Goal: Task Accomplishment & Management: Use online tool/utility

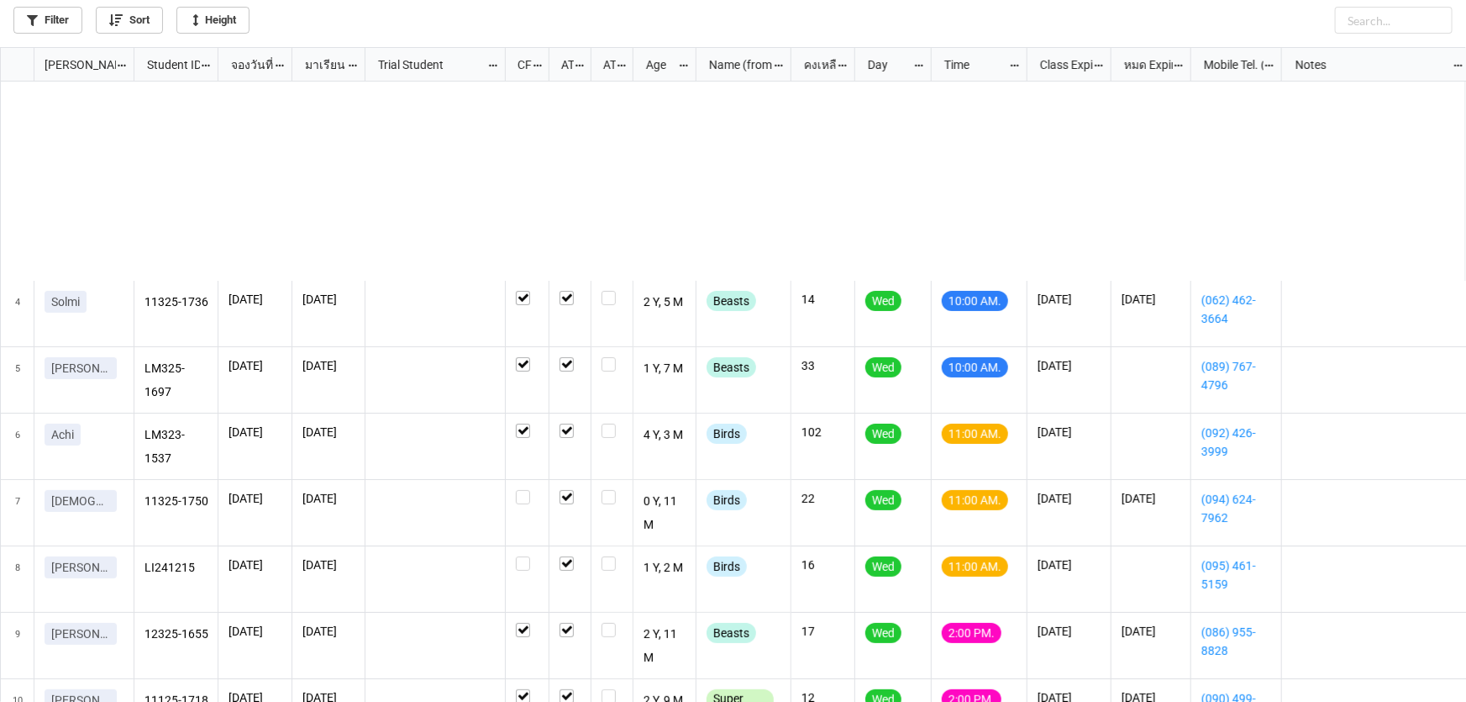
scroll to position [645, 1456]
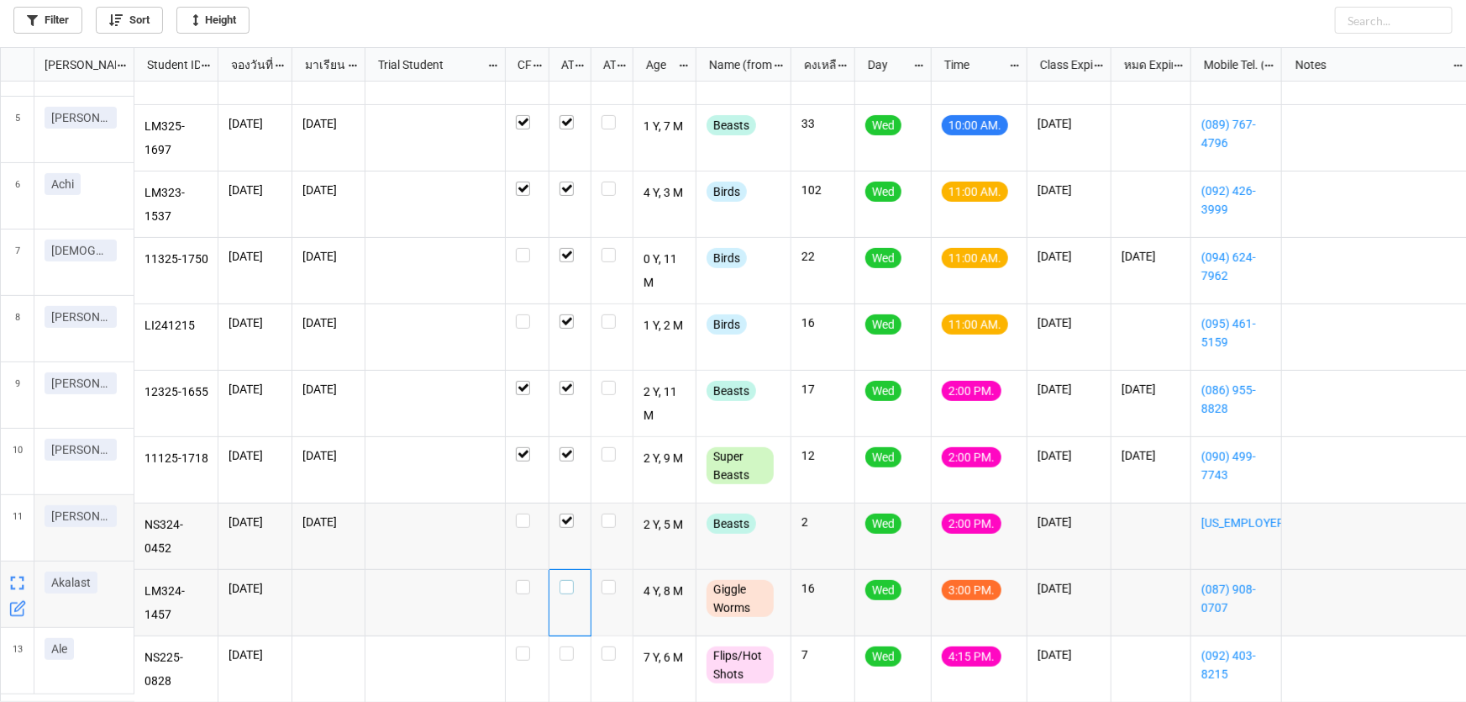
click at [561, 580] on label "grid" at bounding box center [570, 580] width 21 height 0
click at [573, 646] on label "grid" at bounding box center [570, 646] width 21 height 0
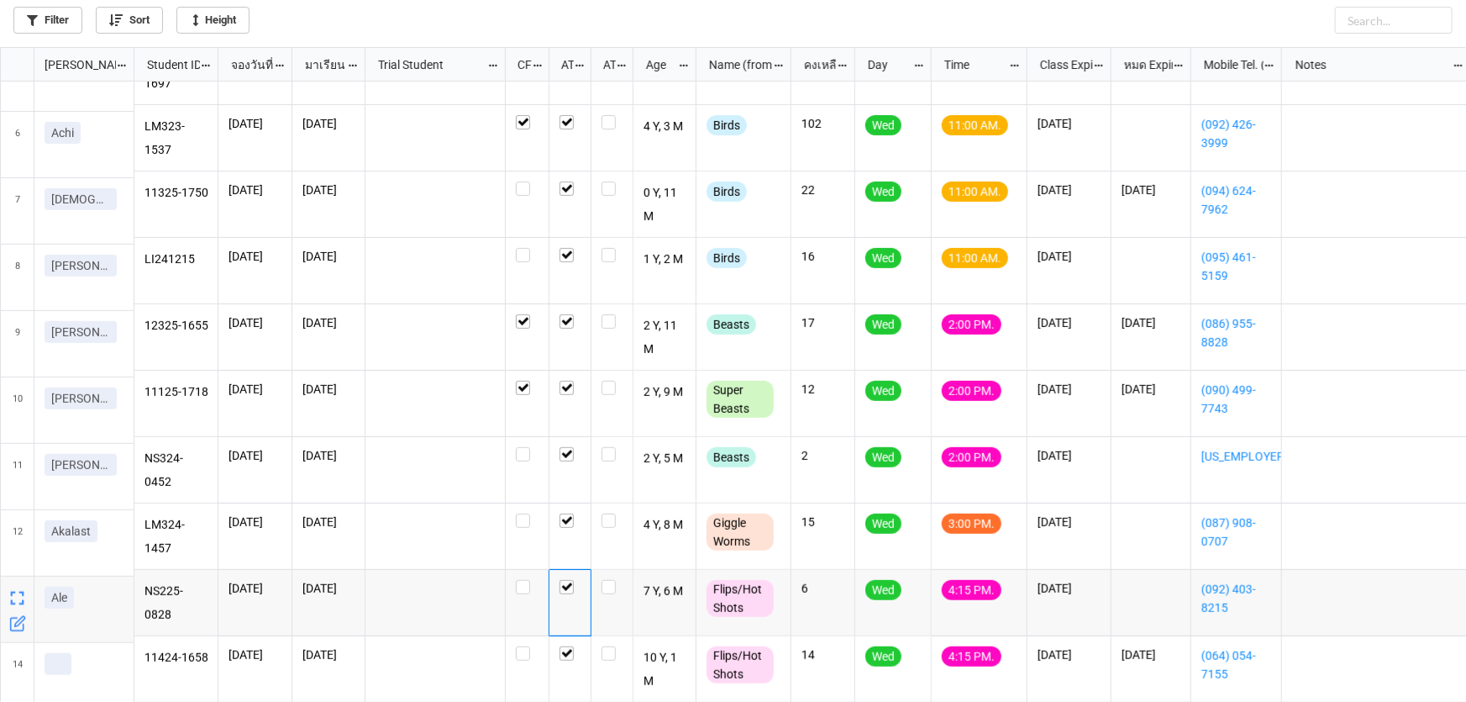
scroll to position [317, 0]
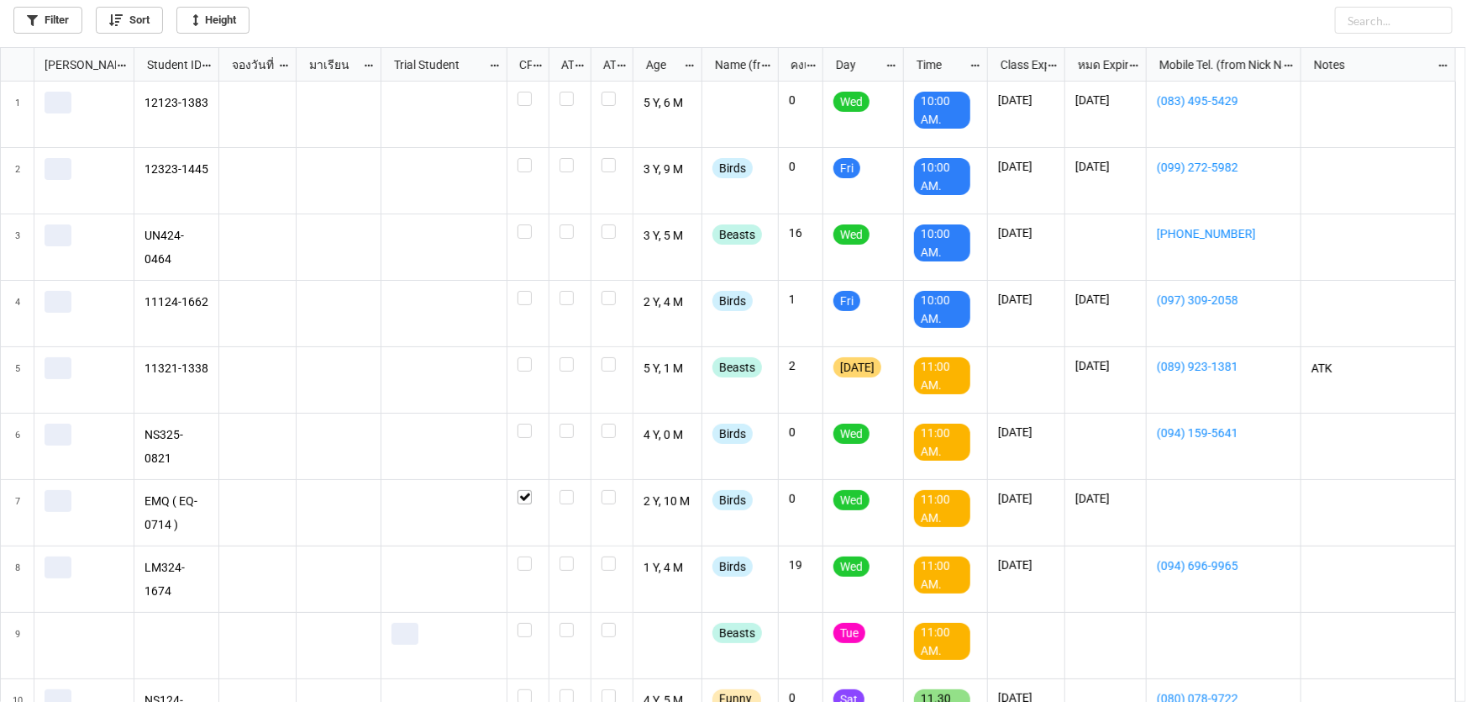
scroll to position [645, 1456]
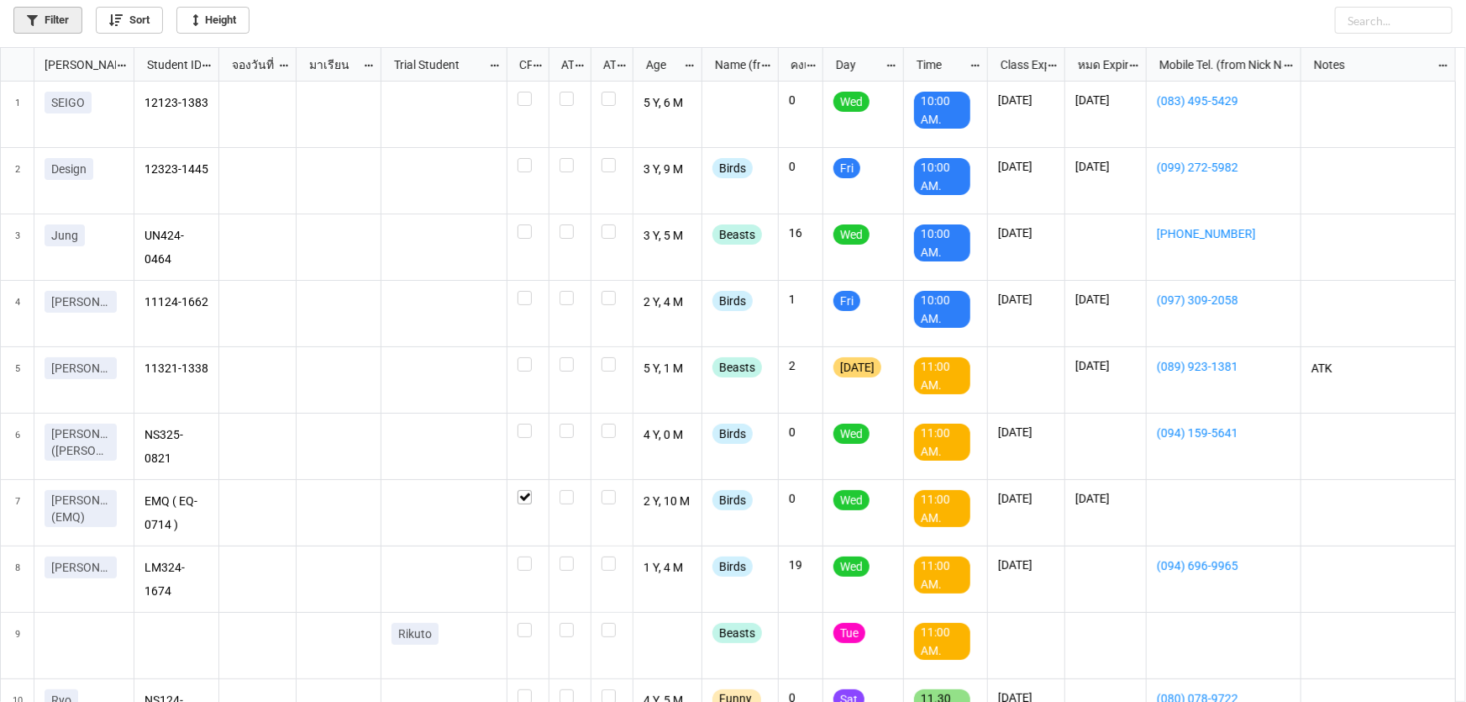
click at [55, 19] on link "Filter" at bounding box center [47, 20] width 69 height 27
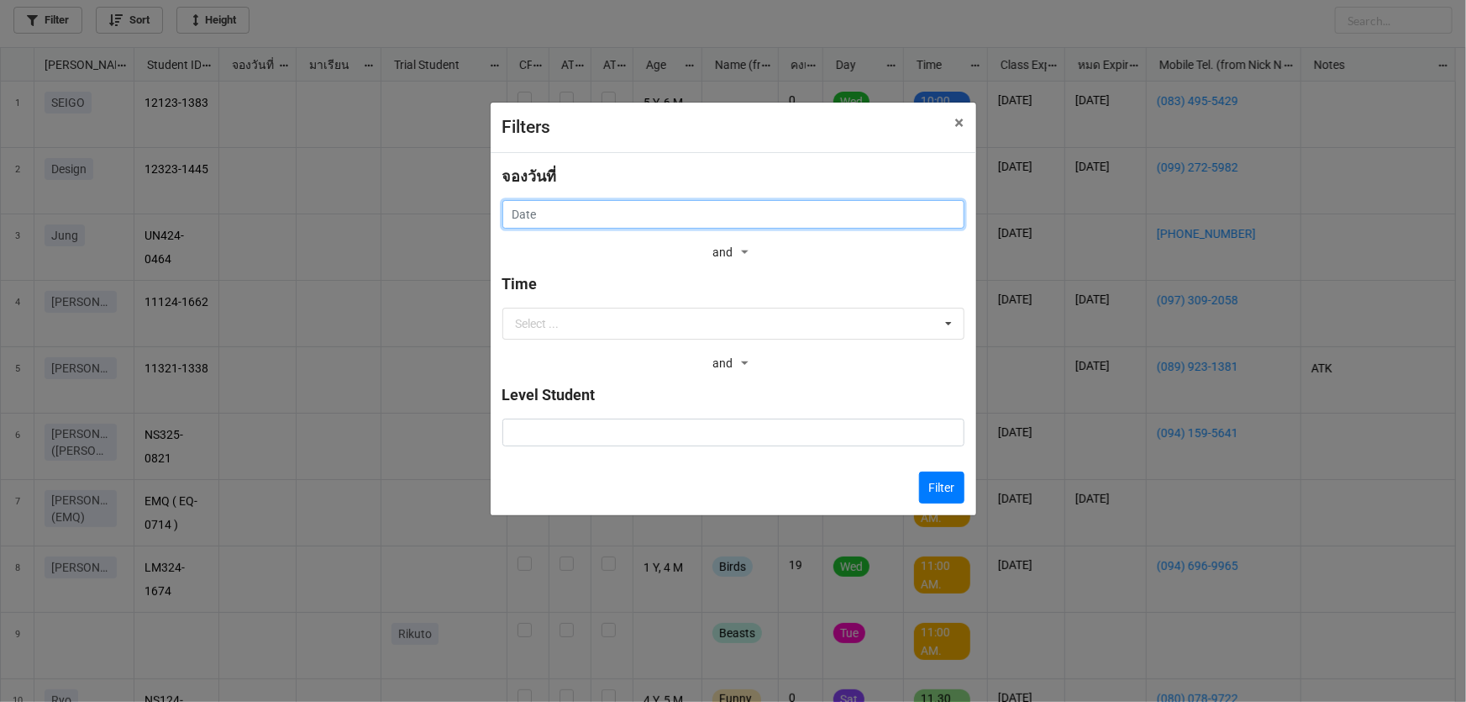
click at [571, 209] on input "text" at bounding box center [733, 214] width 462 height 29
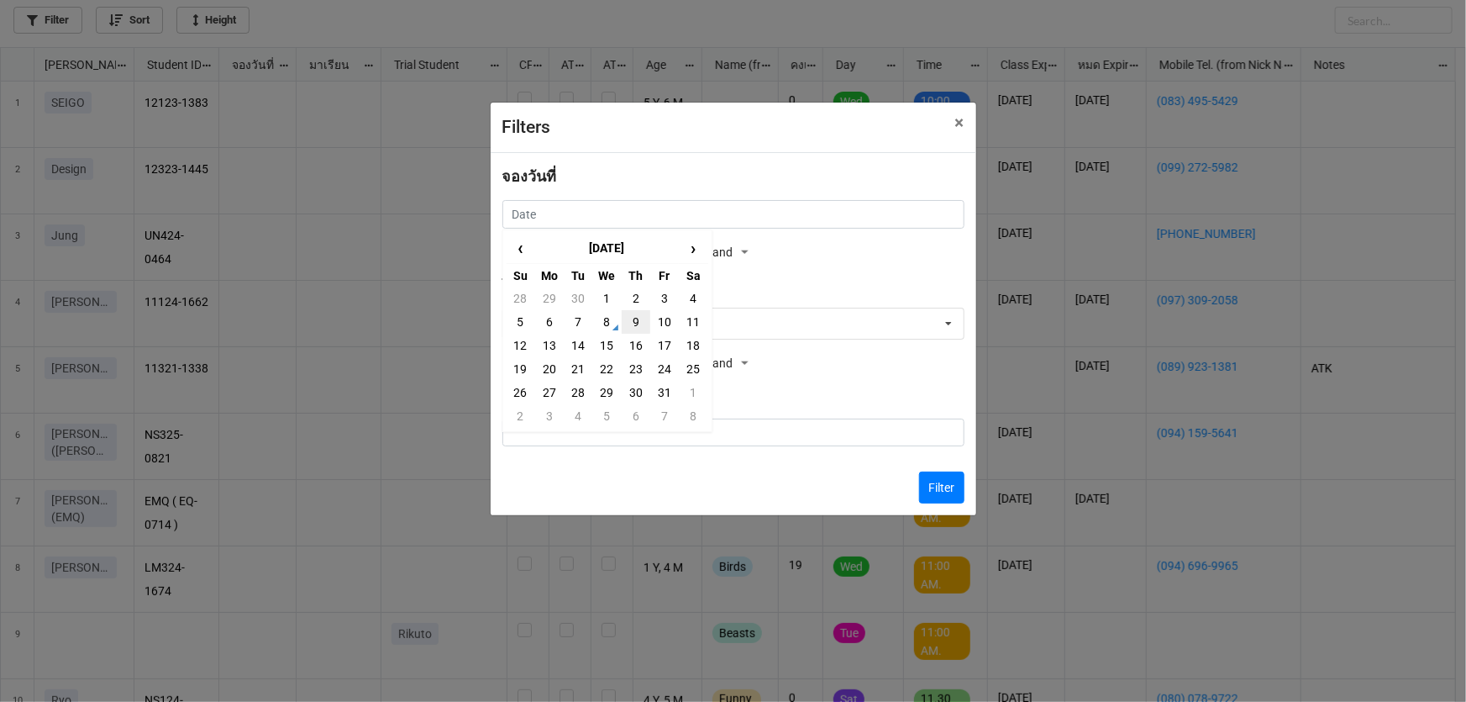
click at [642, 319] on td "9" at bounding box center [636, 322] width 29 height 24
type input "[DATE]"
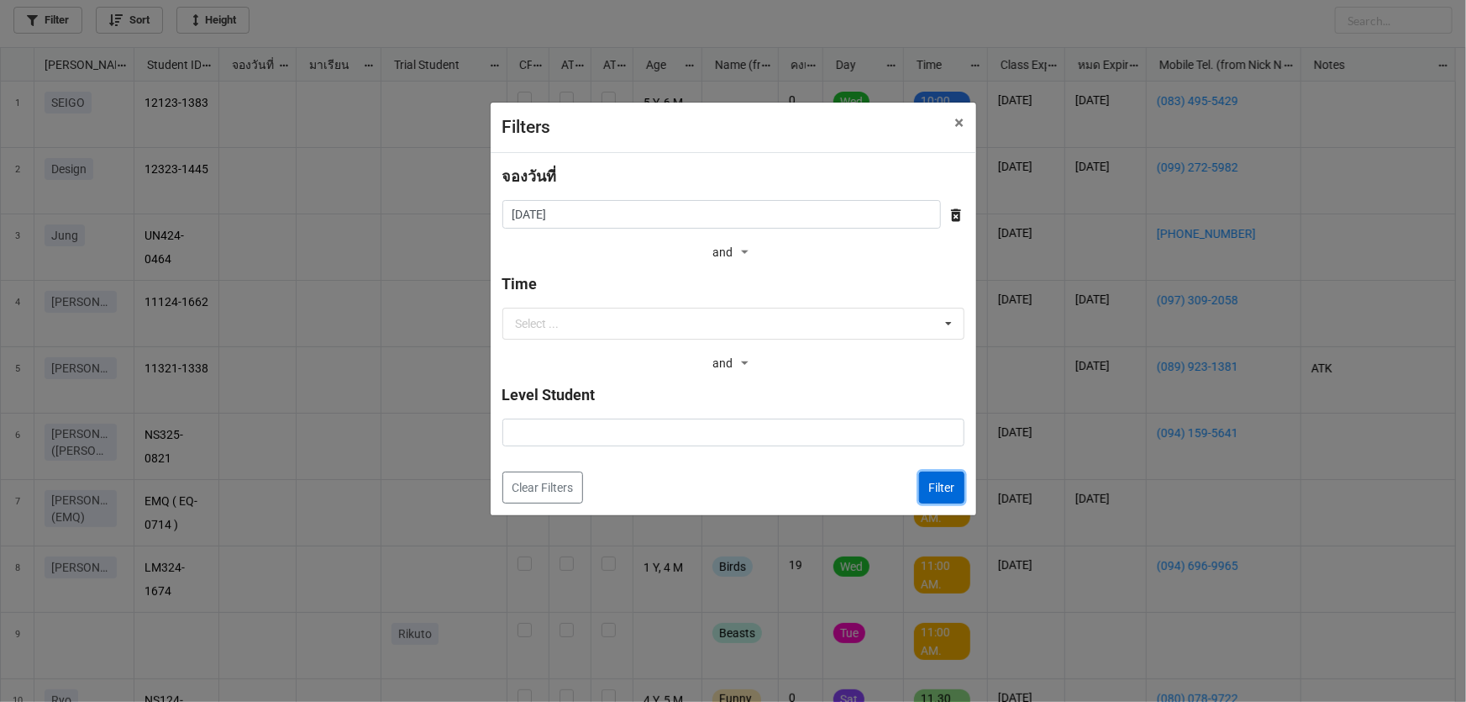
click at [935, 480] on button "Filter" at bounding box center [941, 487] width 45 height 32
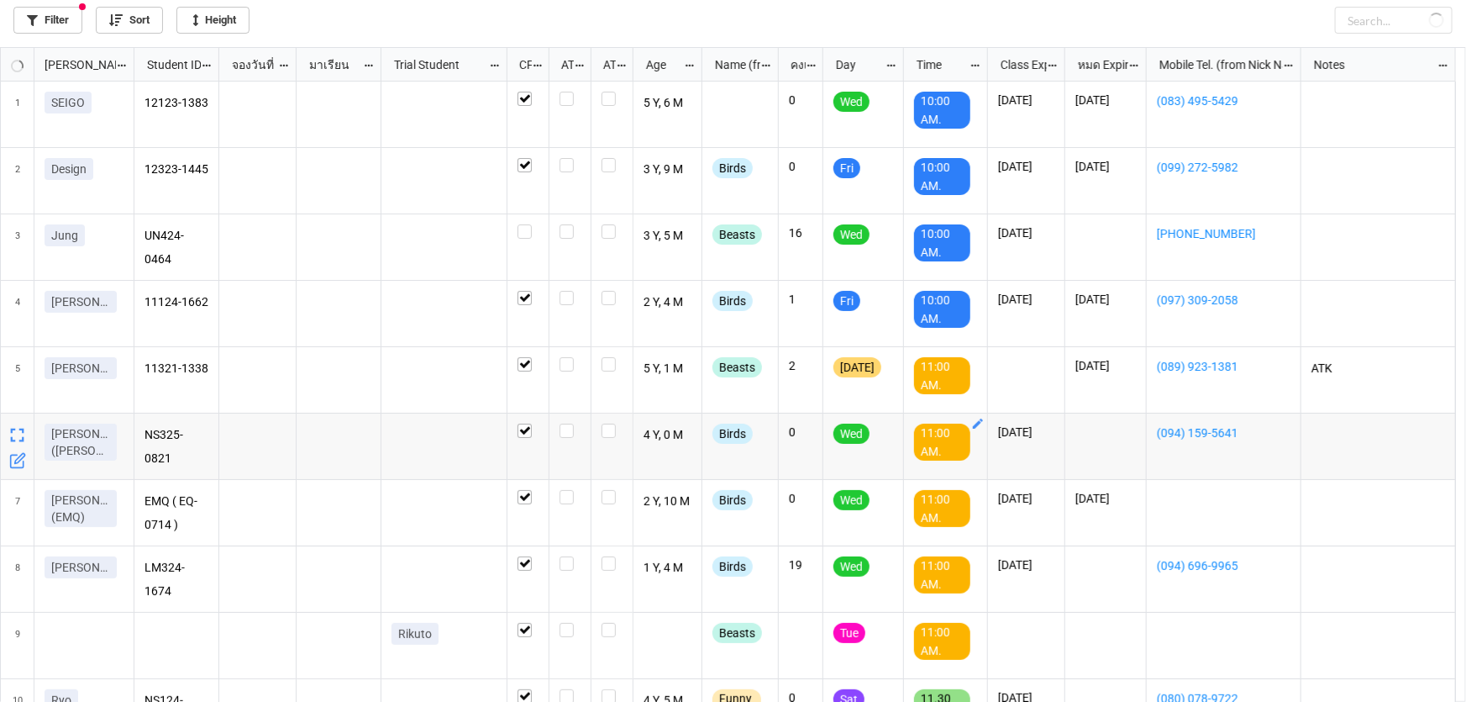
checkbox input "true"
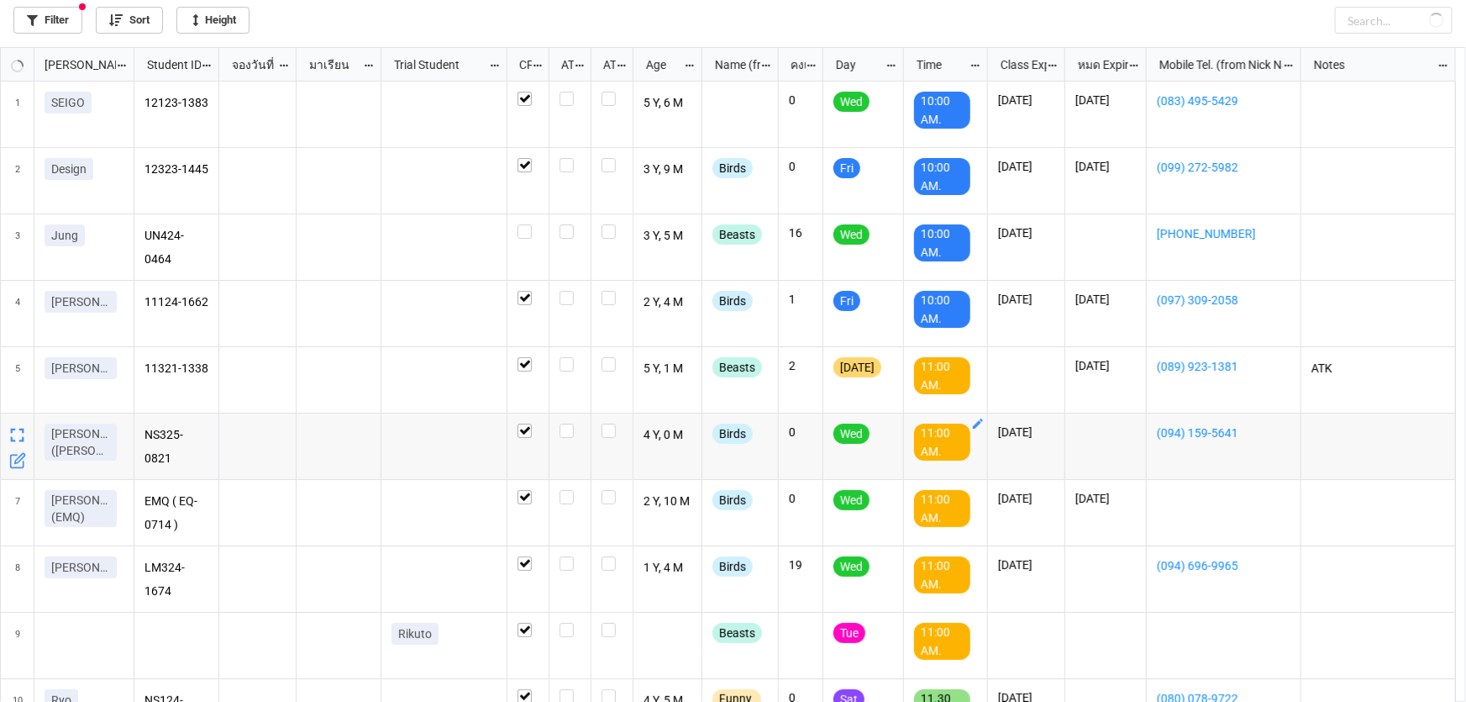
checkbox input "true"
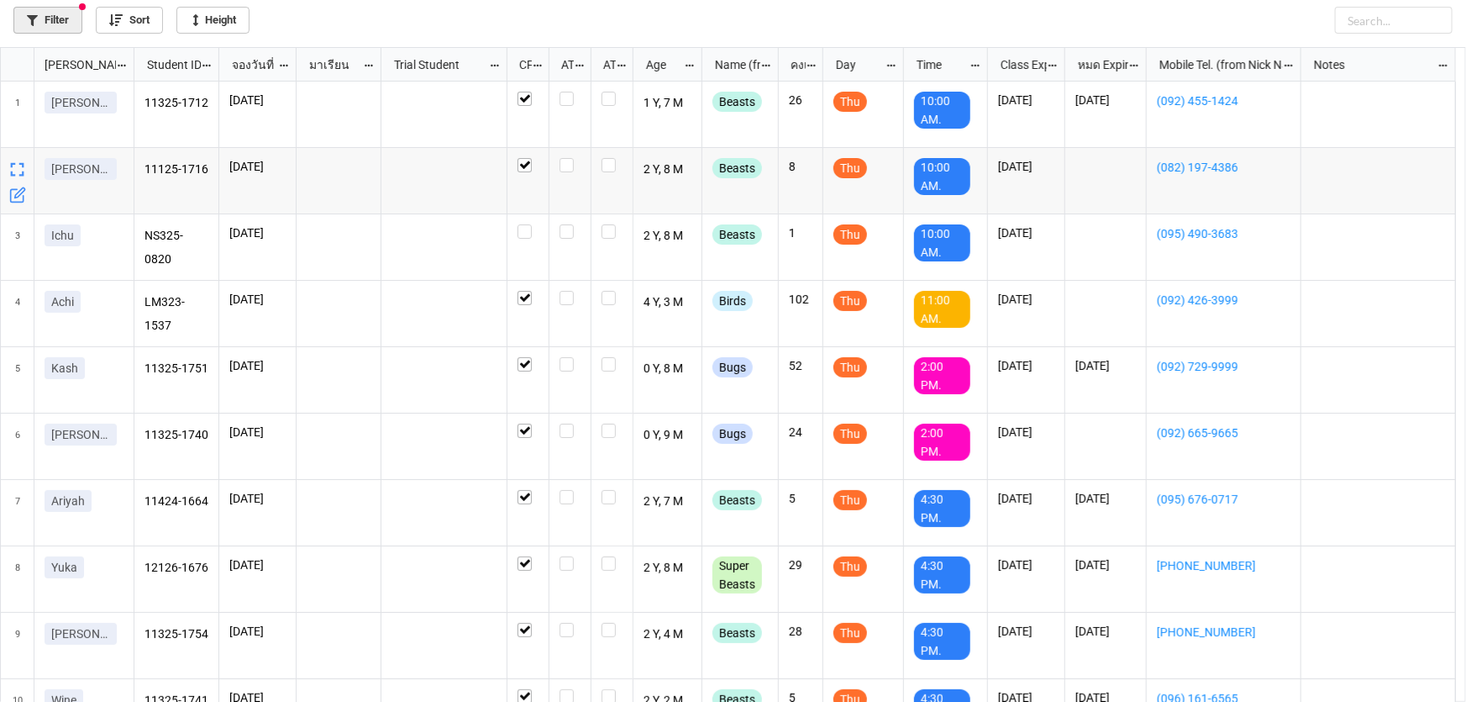
click at [42, 21] on link "Filter" at bounding box center [47, 20] width 69 height 27
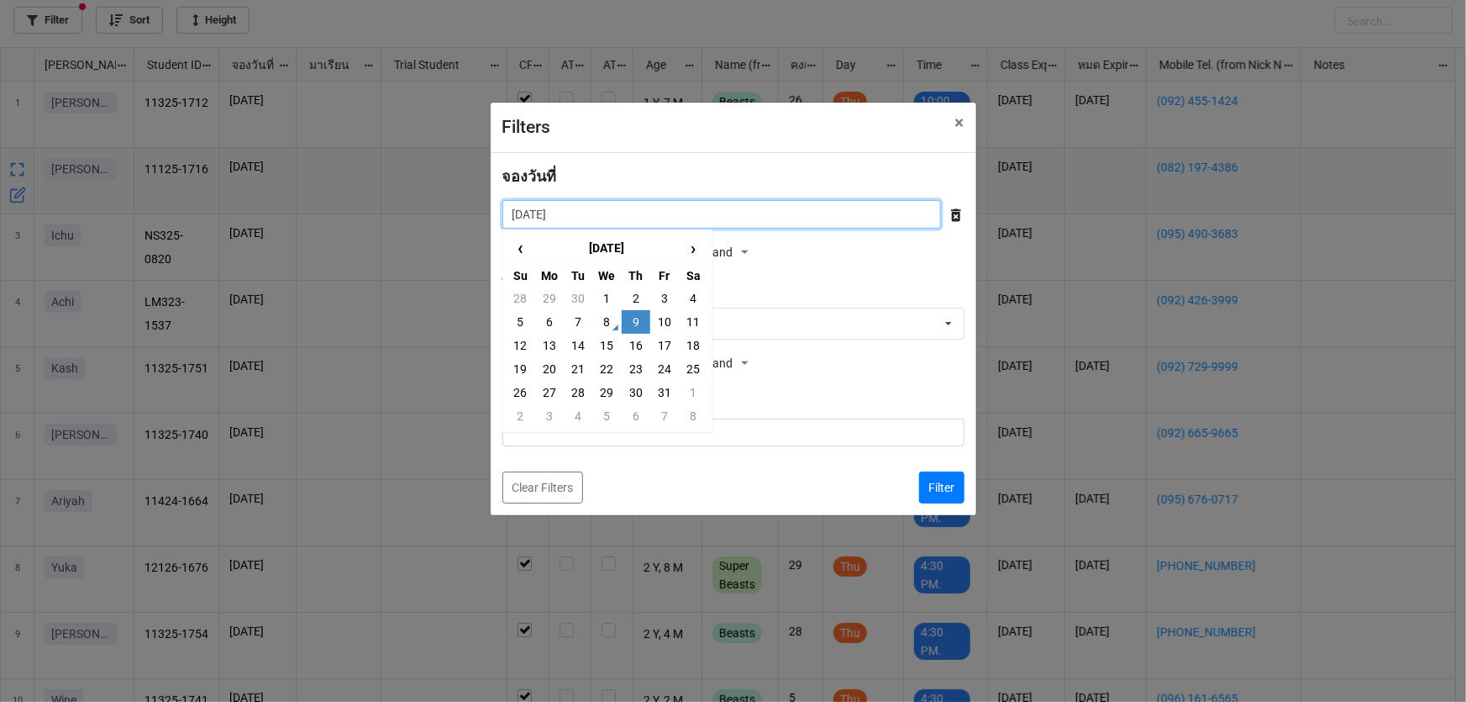
click at [591, 218] on input "[DATE]" at bounding box center [721, 214] width 439 height 29
click at [549, 295] on td "29" at bounding box center [549, 298] width 29 height 24
type input "[DATE]"
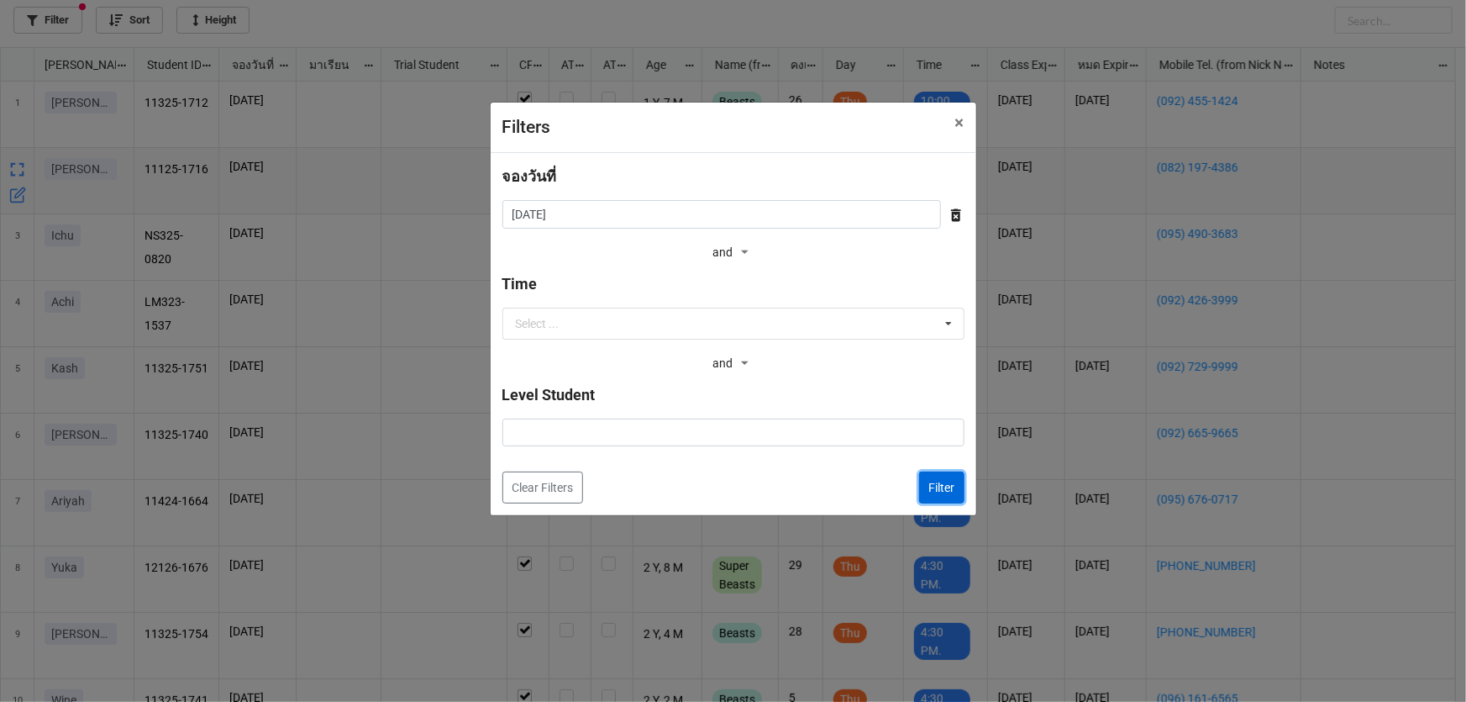
click at [929, 484] on button "Filter" at bounding box center [941, 487] width 45 height 32
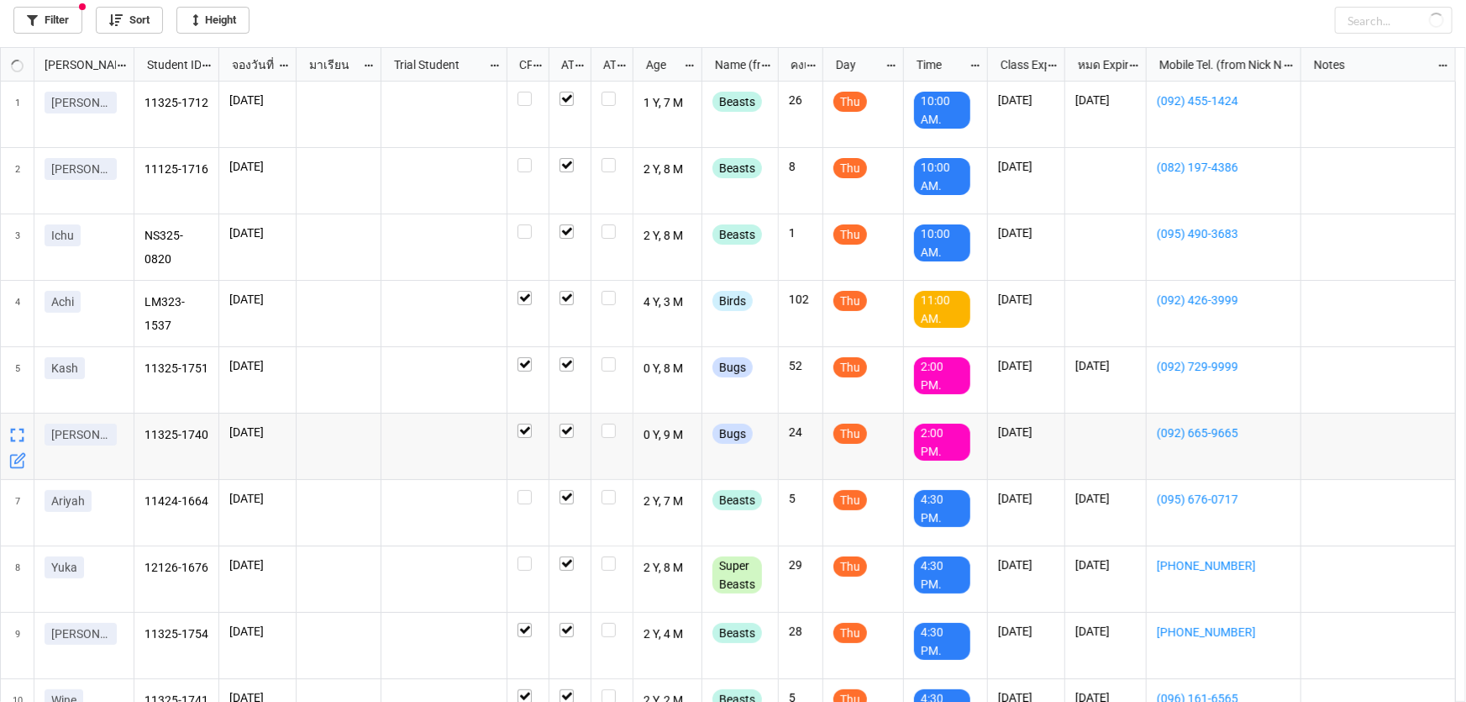
checkbox input "false"
checkbox input "true"
checkbox input "false"
checkbox input "true"
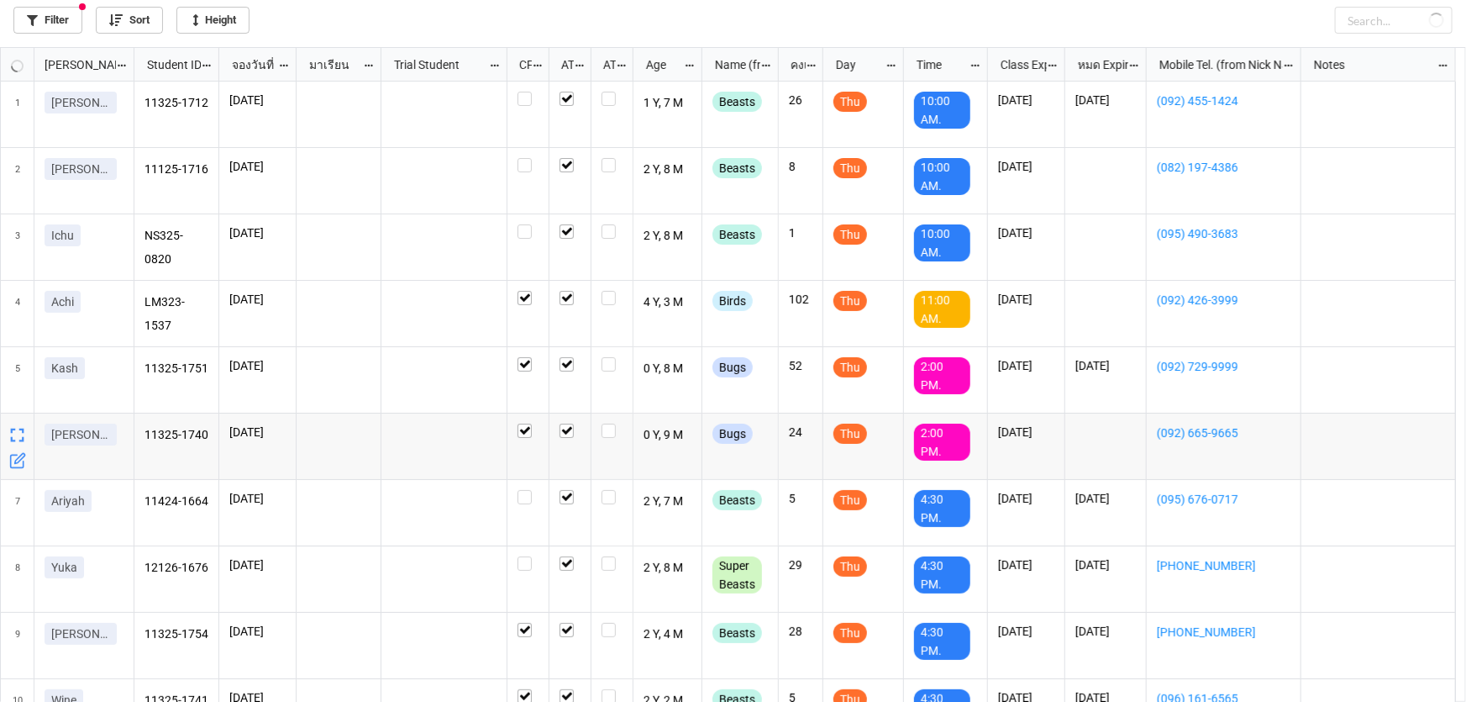
checkbox input "true"
checkbox input "false"
checkbox input "true"
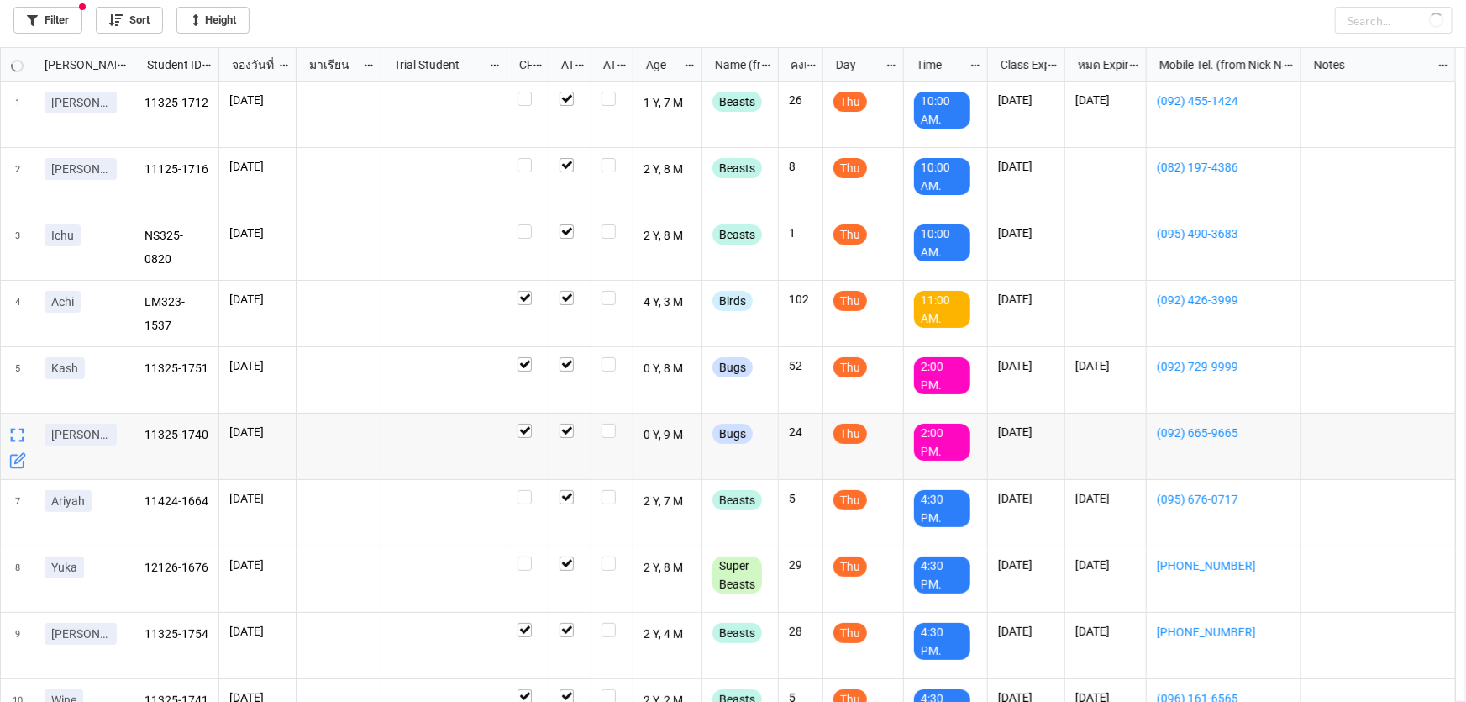
checkbox input "false"
checkbox input "true"
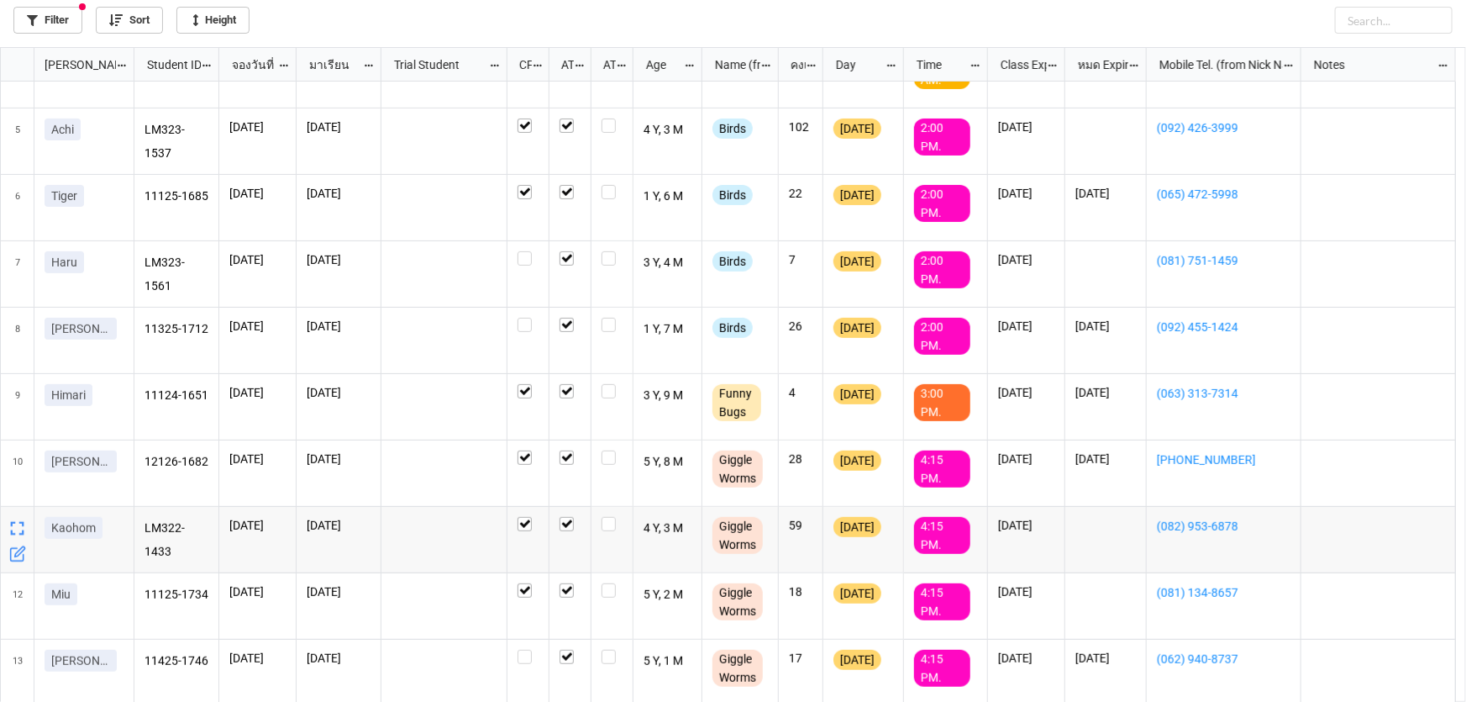
scroll to position [242, 0]
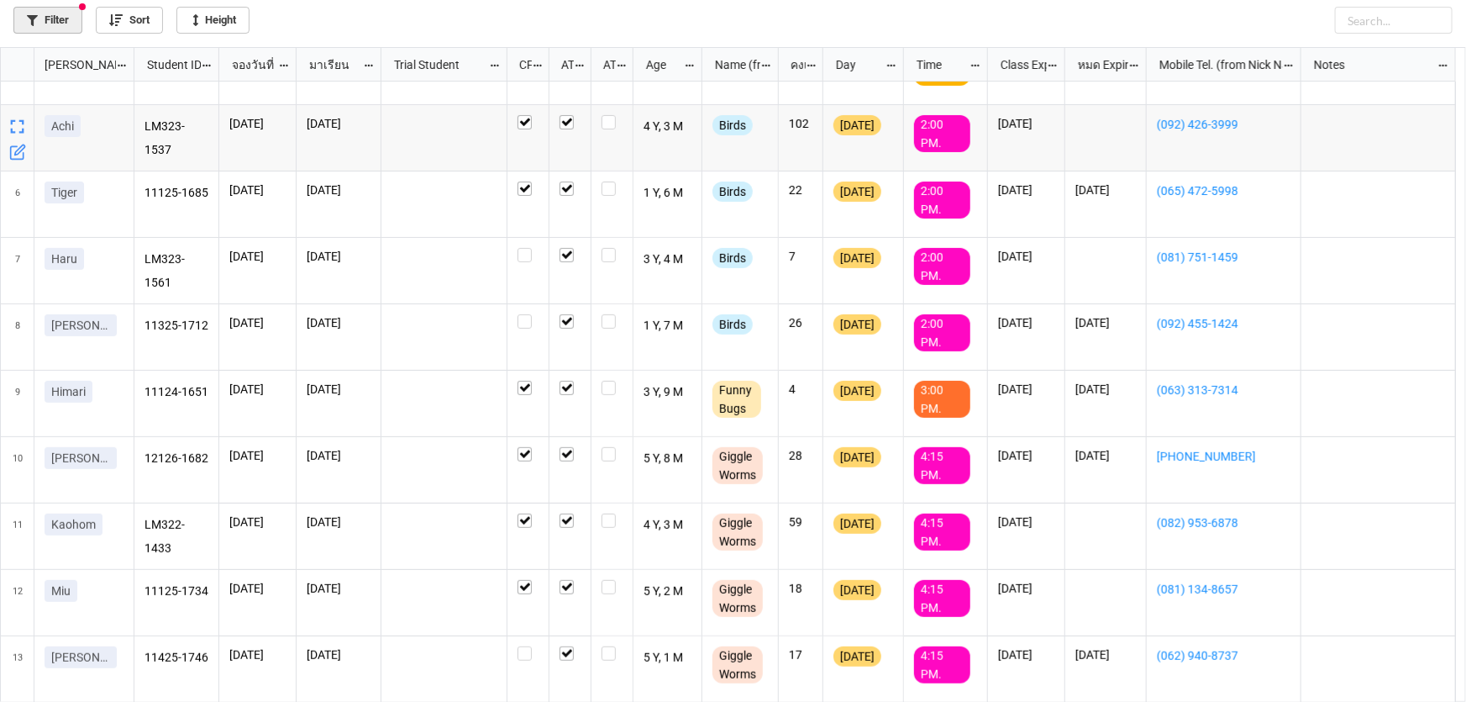
click at [57, 24] on link "Filter" at bounding box center [47, 20] width 69 height 27
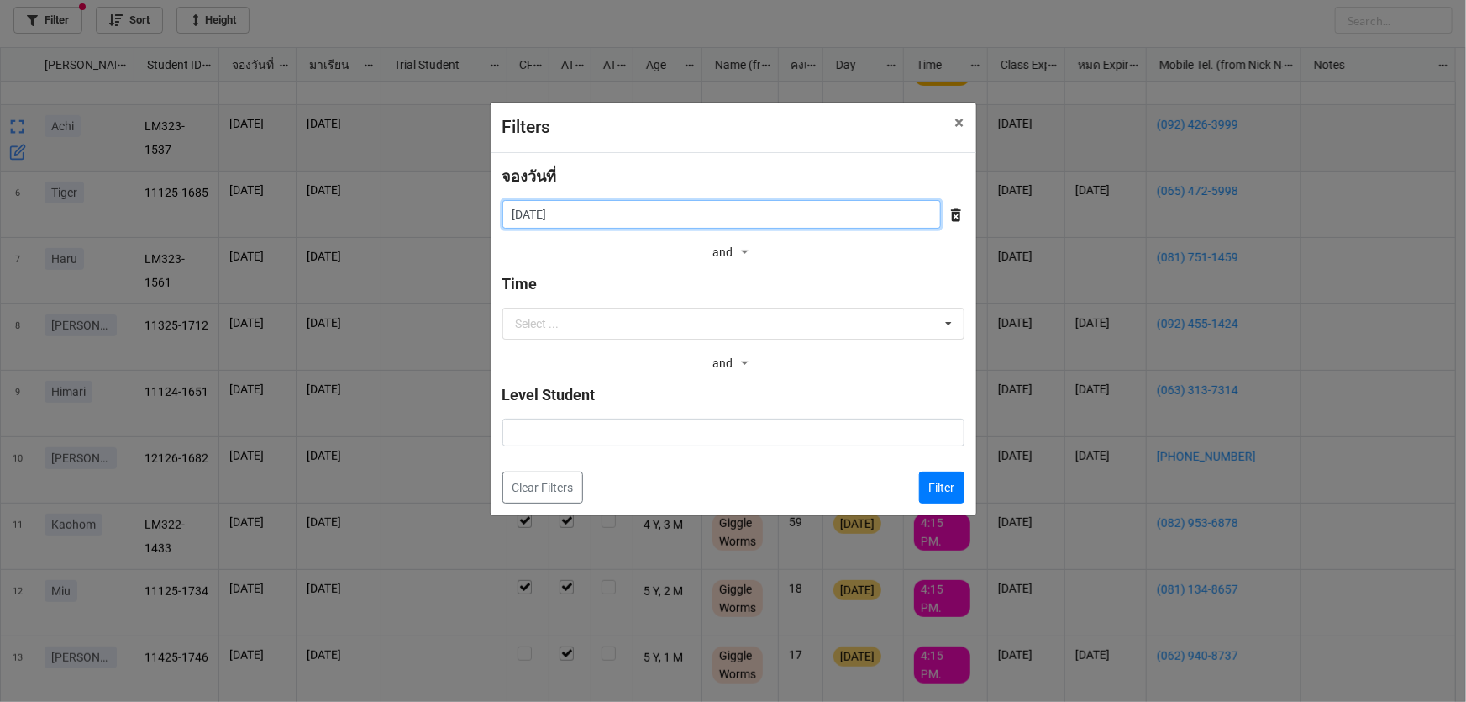
click at [686, 210] on input "[DATE]" at bounding box center [721, 214] width 439 height 29
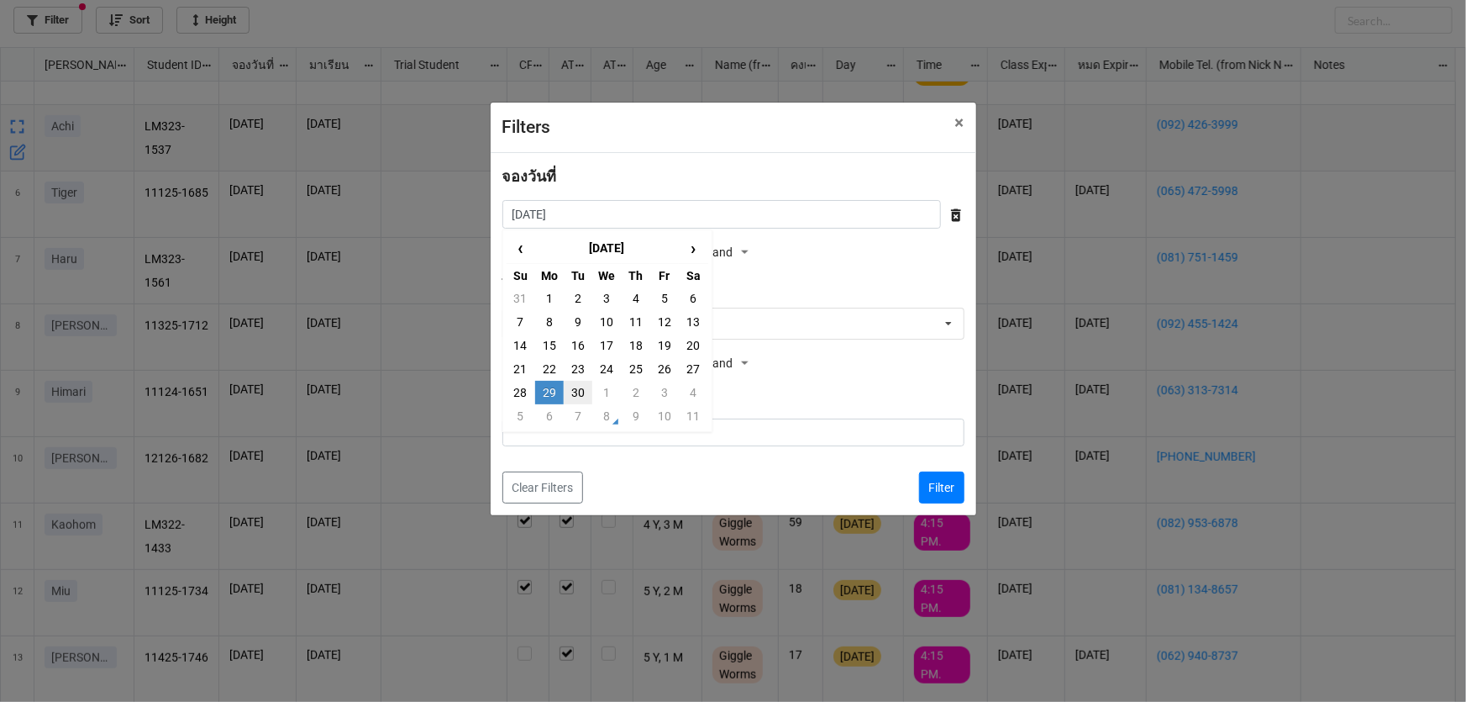
click at [573, 393] on td "30" at bounding box center [578, 393] width 29 height 24
type input "[DATE]"
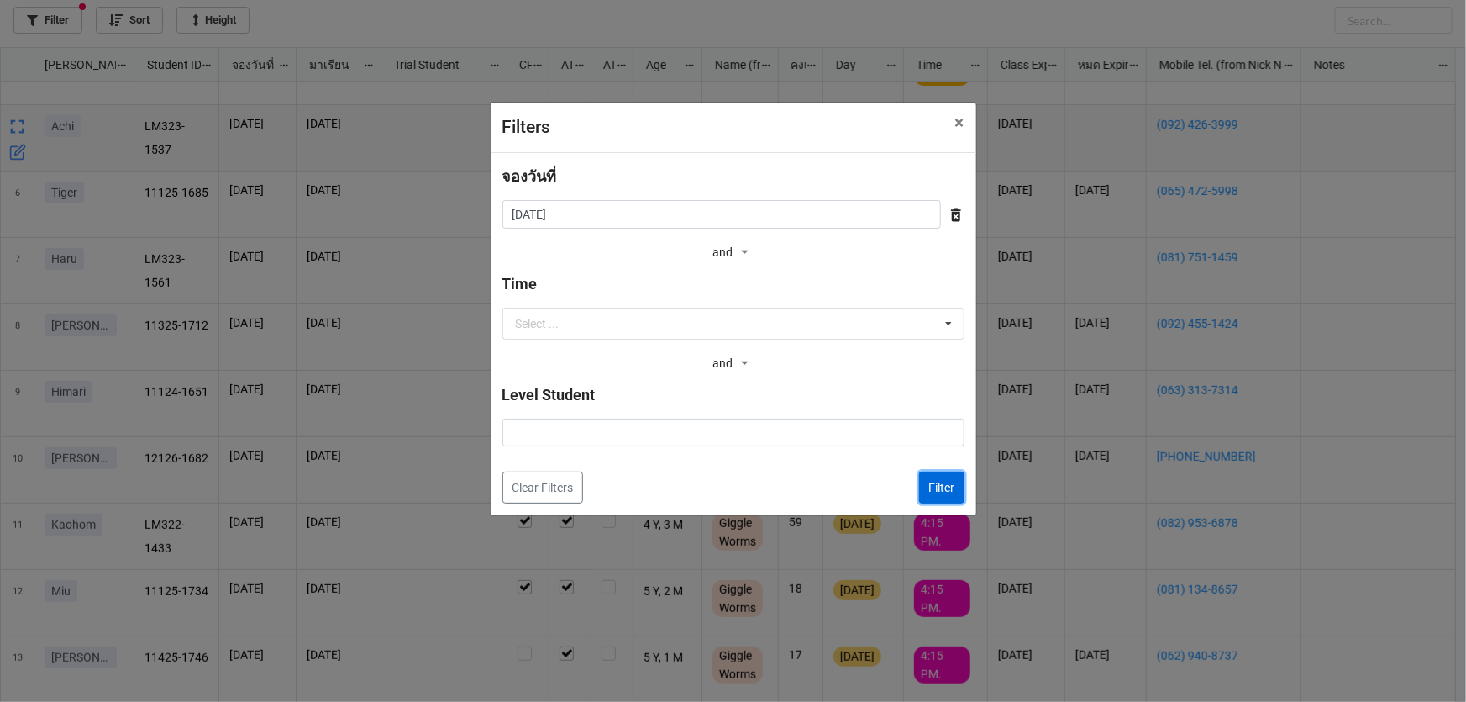
click at [933, 479] on button "Filter" at bounding box center [941, 487] width 45 height 32
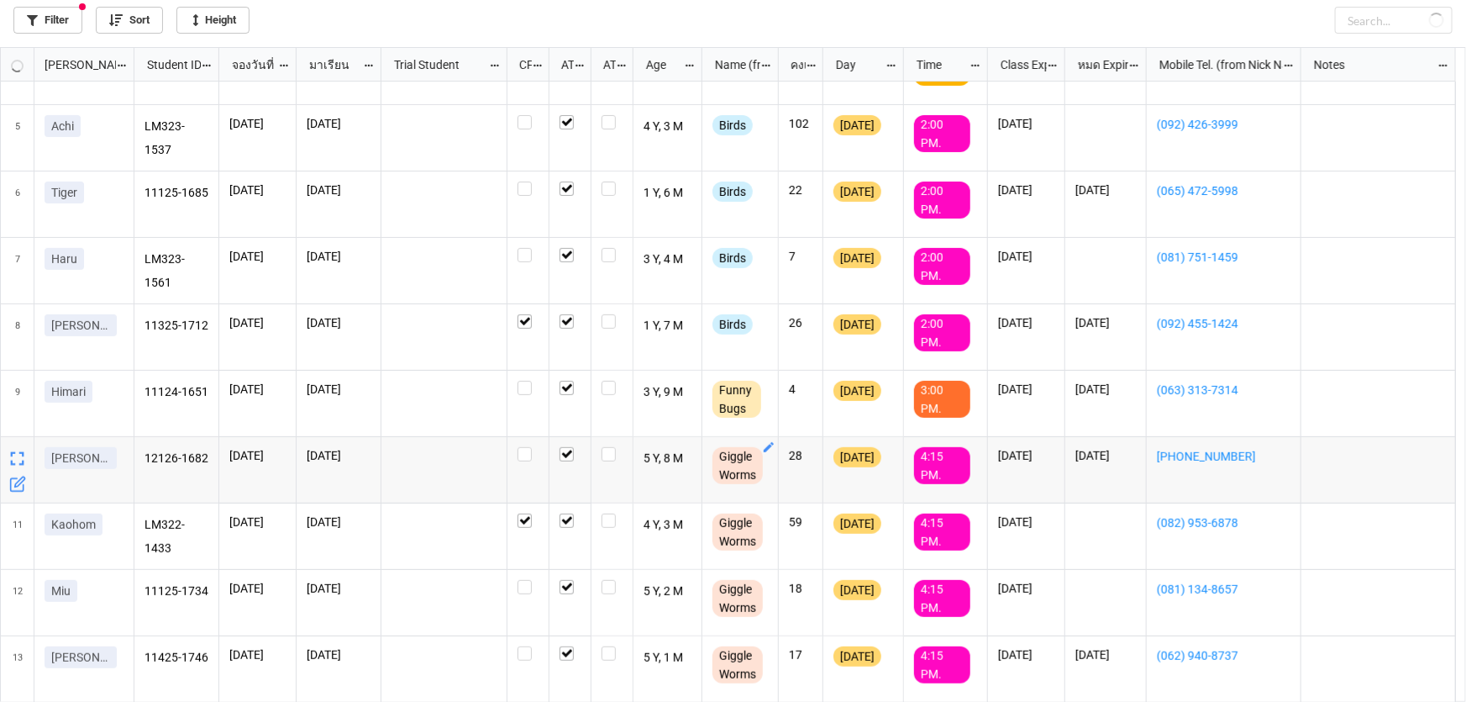
checkbox input "false"
checkbox input "true"
checkbox input "false"
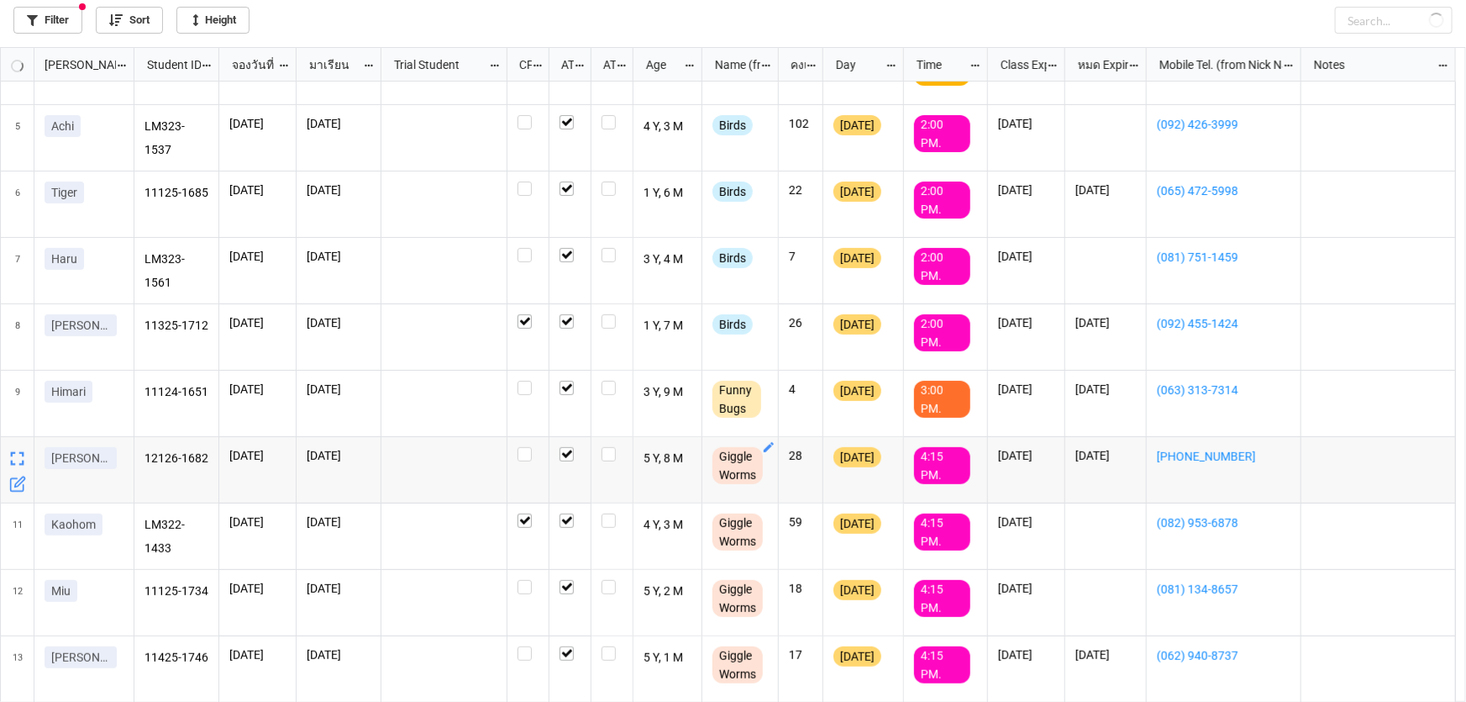
checkbox input "false"
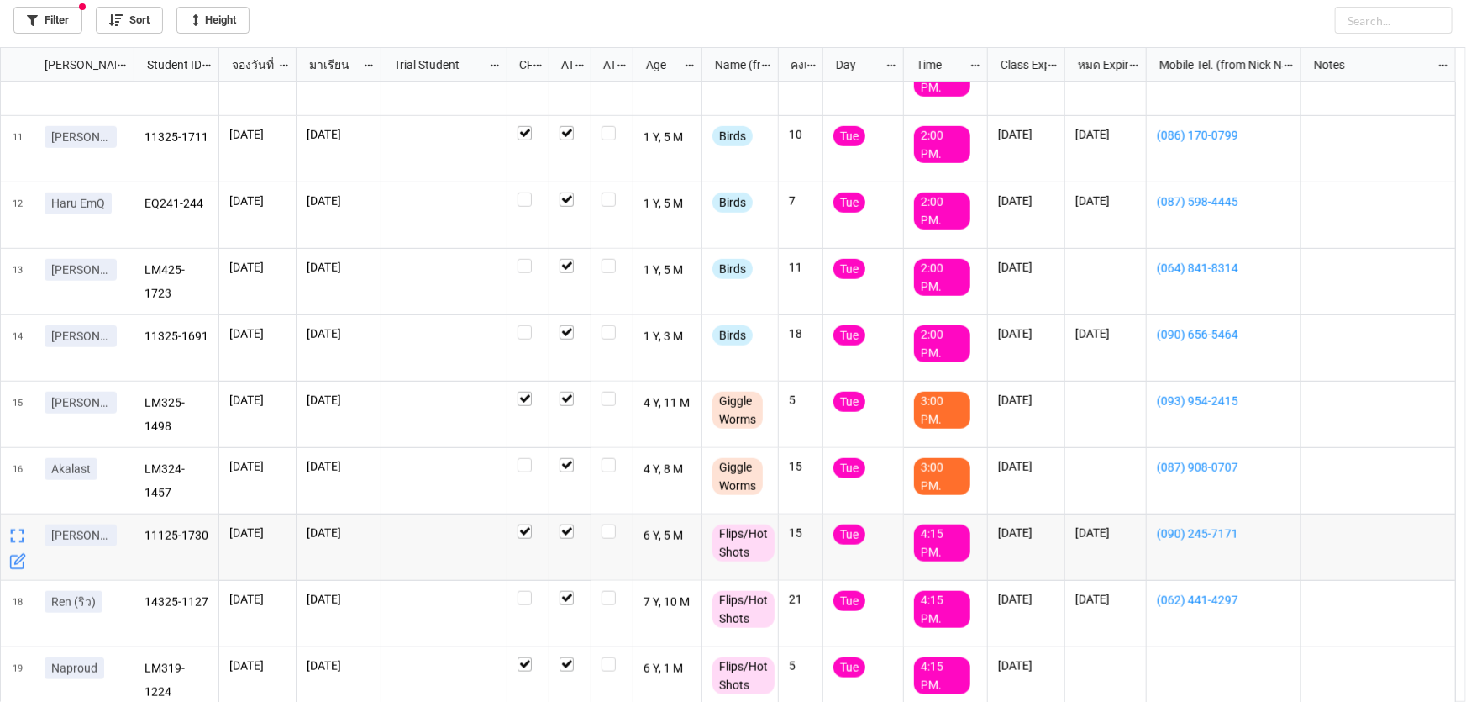
scroll to position [639, 0]
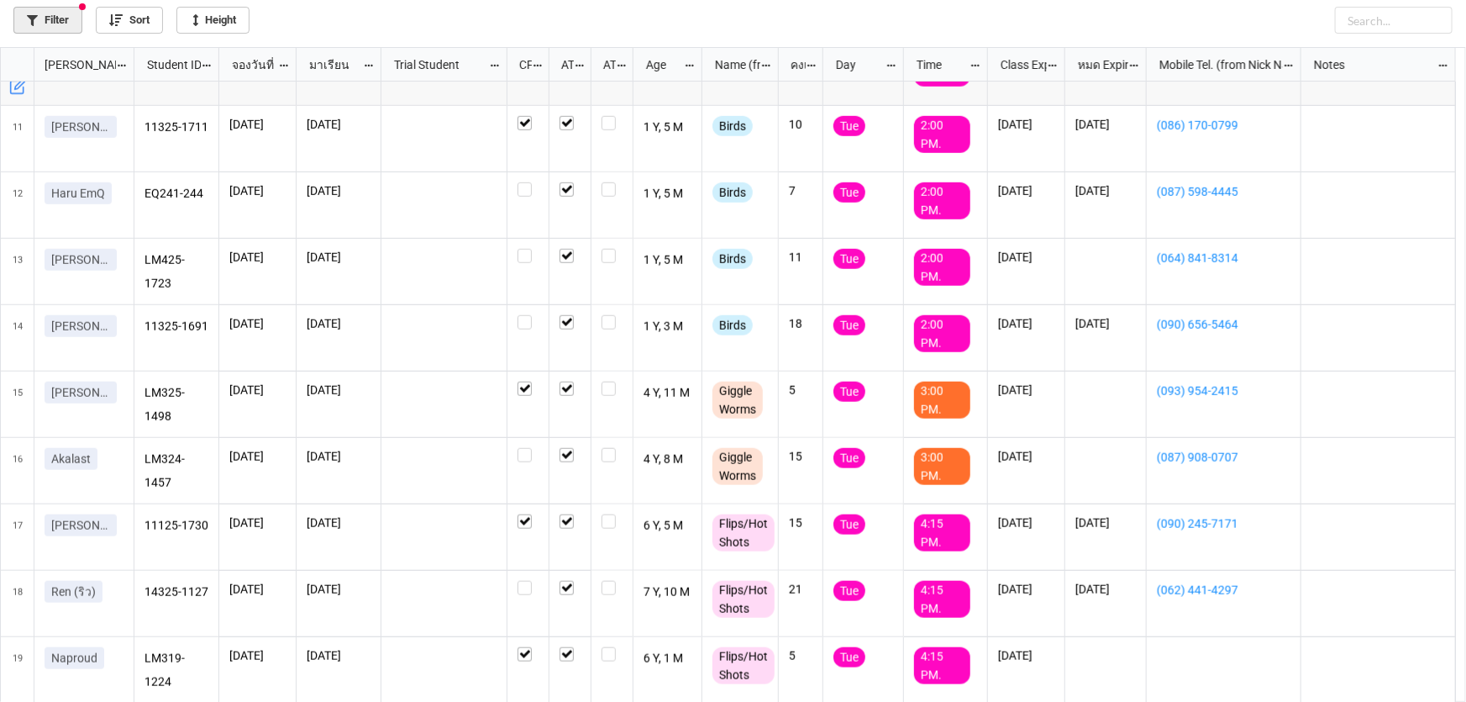
click at [51, 32] on link "Filter" at bounding box center [47, 20] width 69 height 27
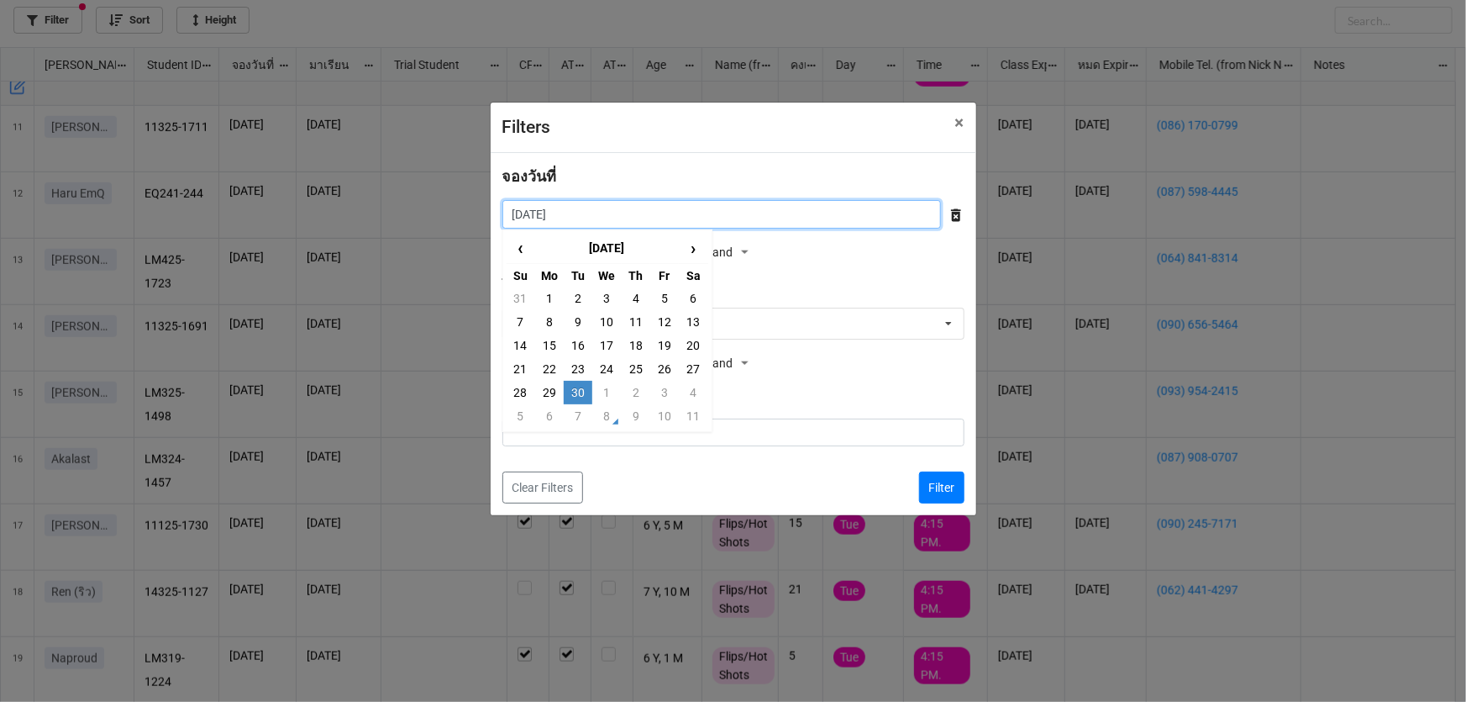
drag, startPoint x: 535, startPoint y: 220, endPoint x: 582, endPoint y: 276, distance: 72.7
click at [535, 221] on input "[DATE]" at bounding box center [721, 214] width 439 height 29
click at [615, 387] on td "1" at bounding box center [606, 393] width 29 height 24
type input "[DATE]"
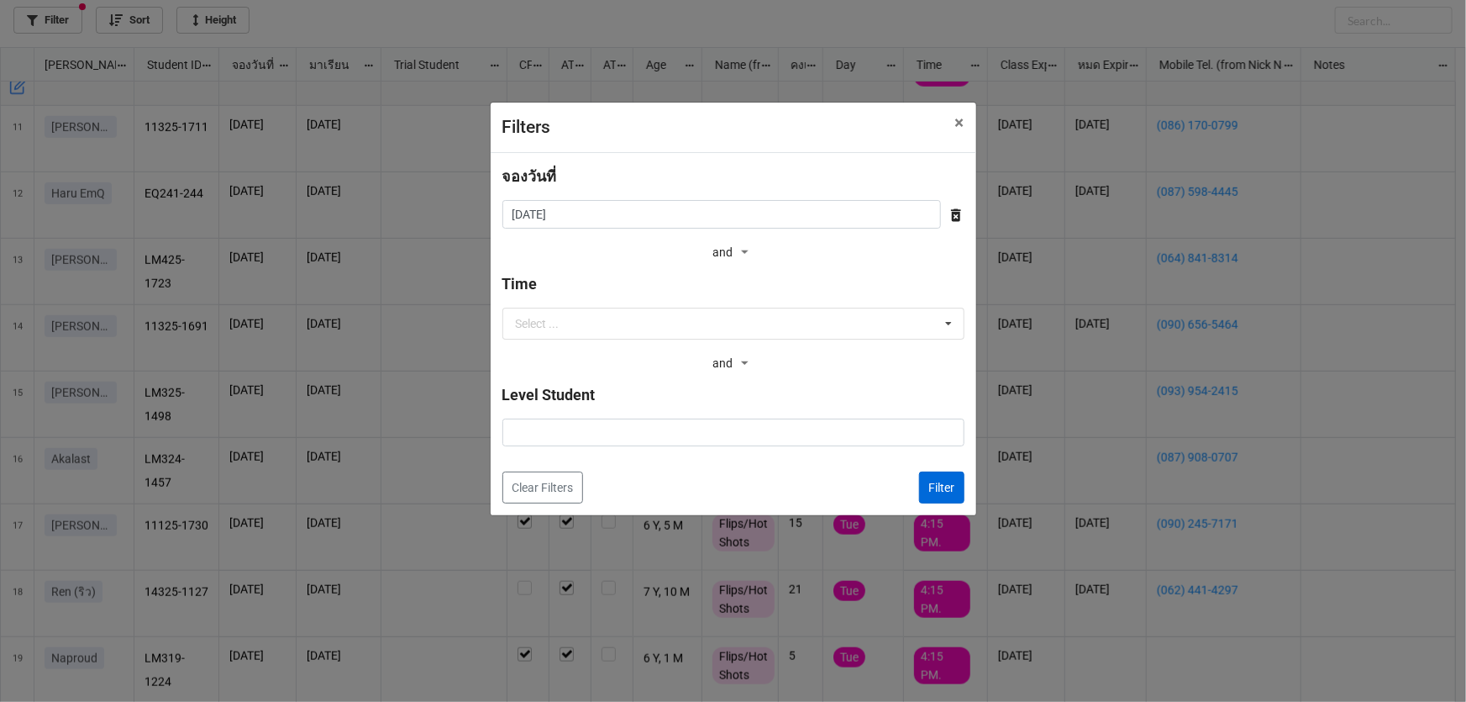
drag, startPoint x: 965, startPoint y: 484, endPoint x: 955, endPoint y: 484, distance: 10.1
click at [962, 484] on div "จองวันที่ [DATE] ‹ [DATE] › Su Mo Tu We Th Fr Sa 28 29 30 1 2 3 4 5 6 7 8 9 10 …" at bounding box center [734, 334] width 486 height 362
click at [955, 484] on button "Filter" at bounding box center [941, 487] width 45 height 32
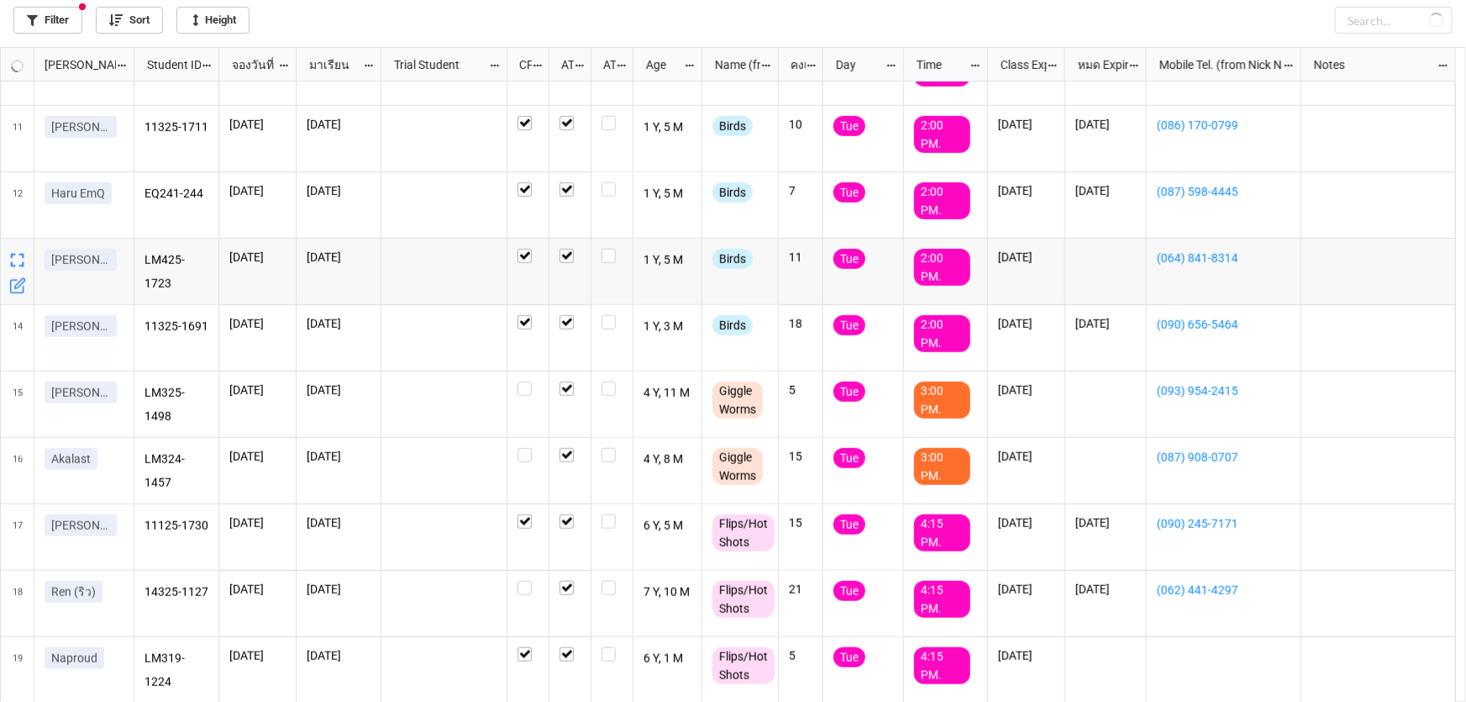
checkbox input "true"
checkbox input "false"
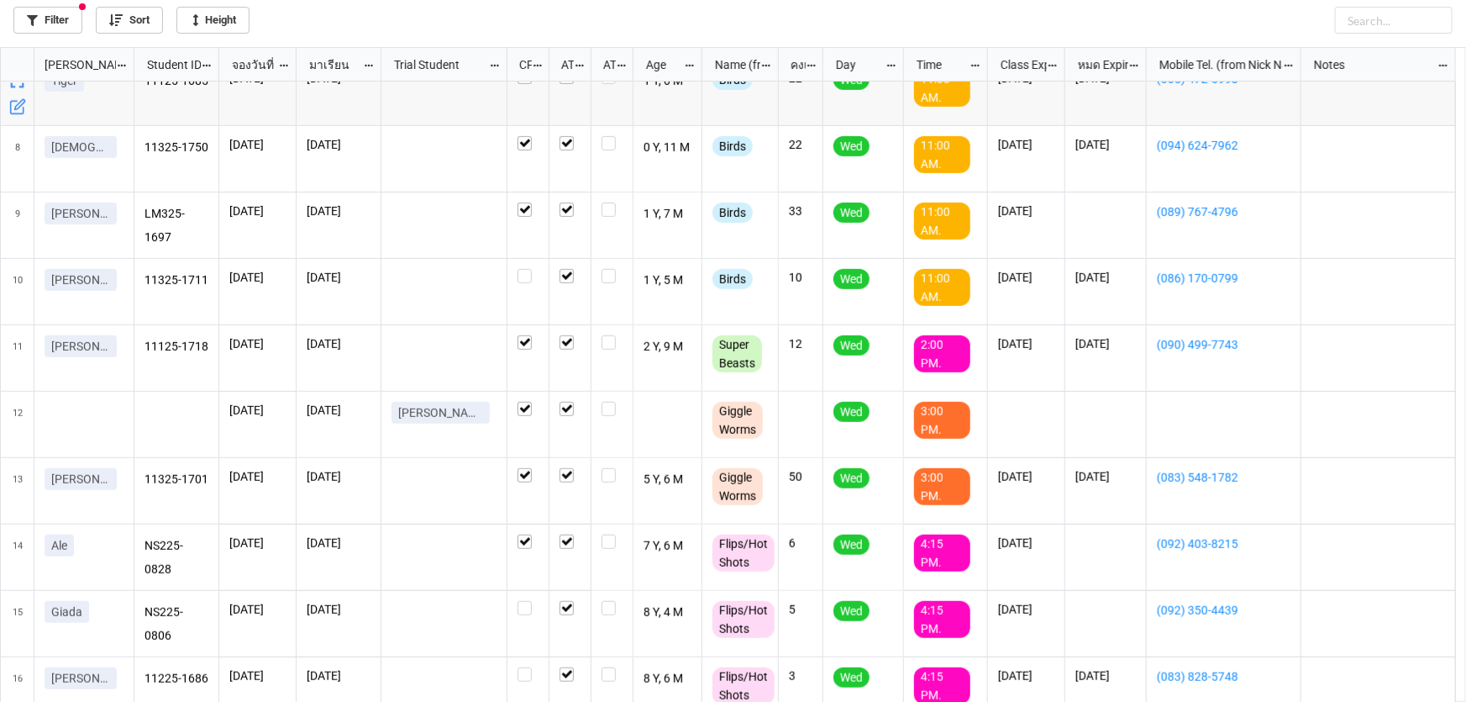
scroll to position [573, 0]
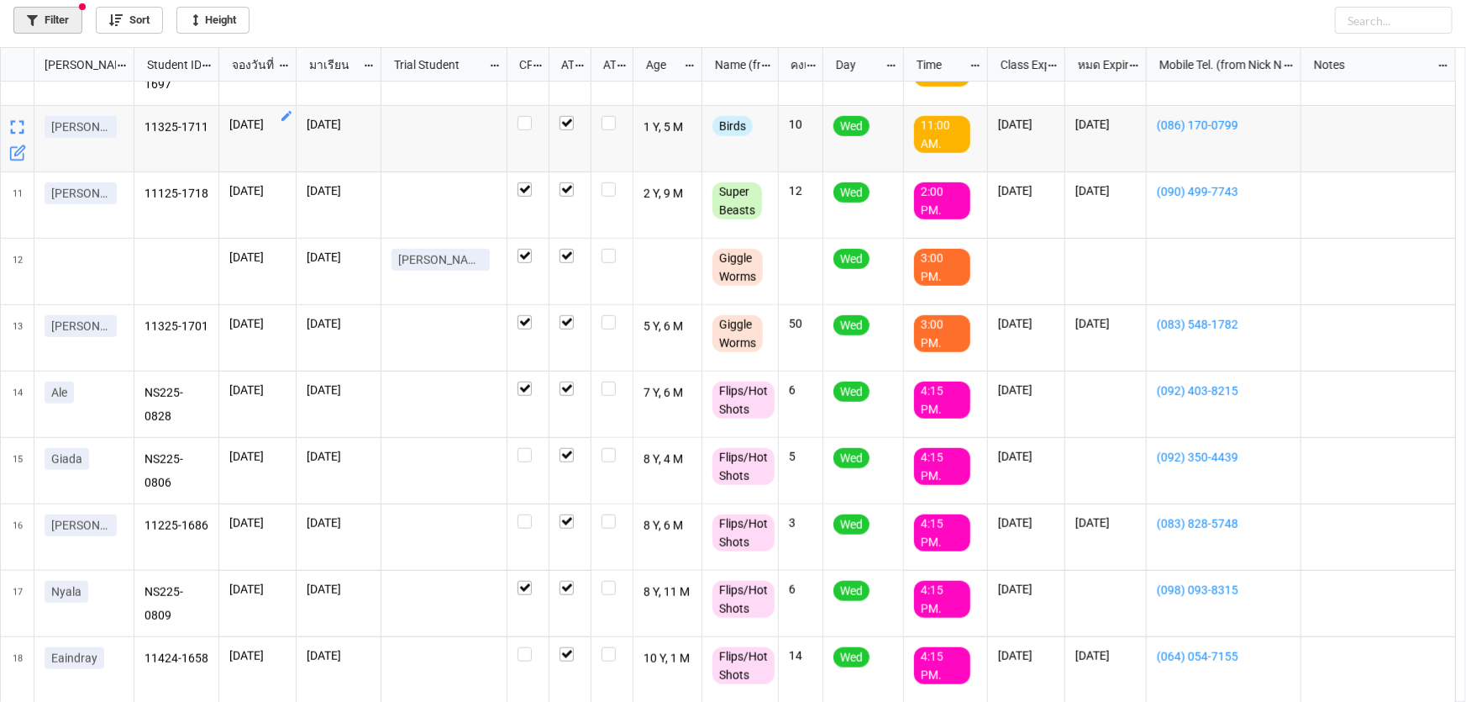
click at [34, 11] on link "Filter" at bounding box center [47, 20] width 69 height 27
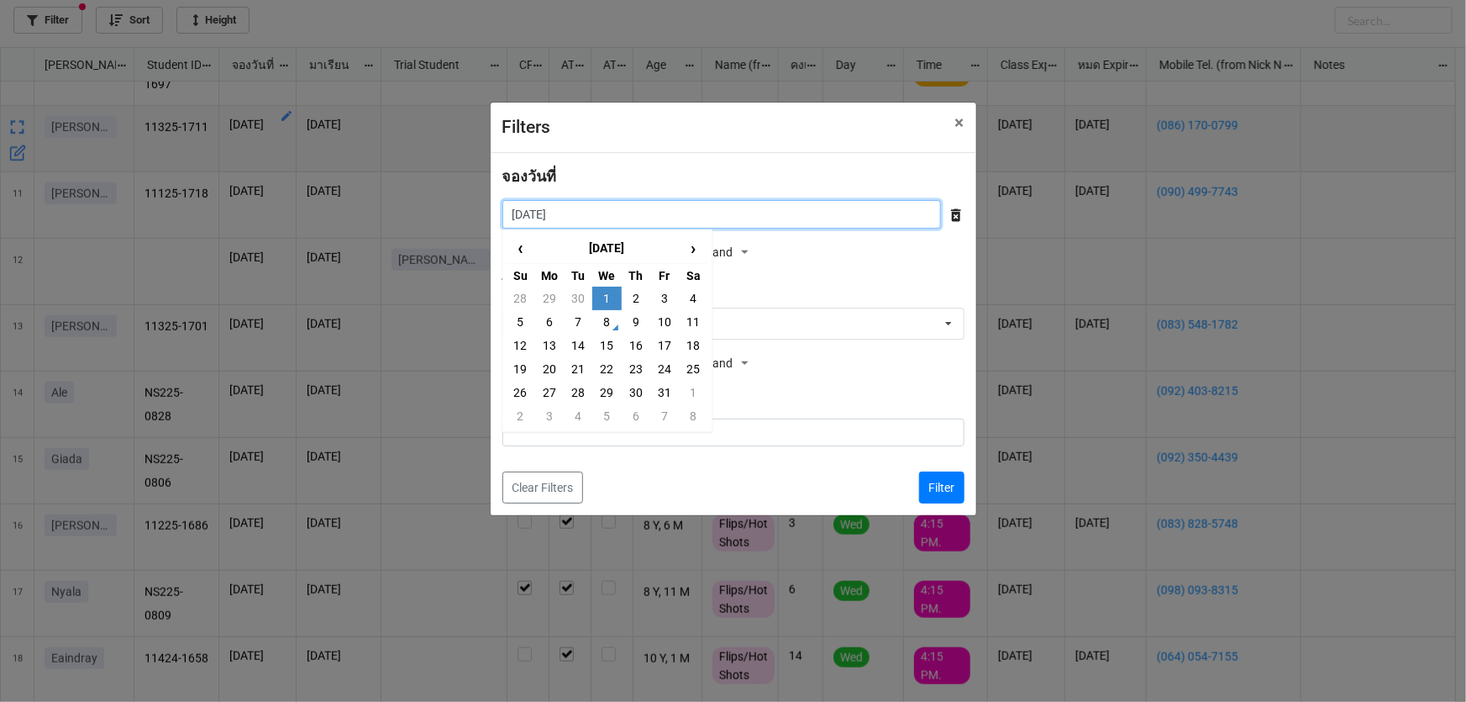
click at [607, 218] on input "[DATE]" at bounding box center [721, 214] width 439 height 29
click at [632, 293] on td "2" at bounding box center [636, 298] width 29 height 24
type input "[DATE]"
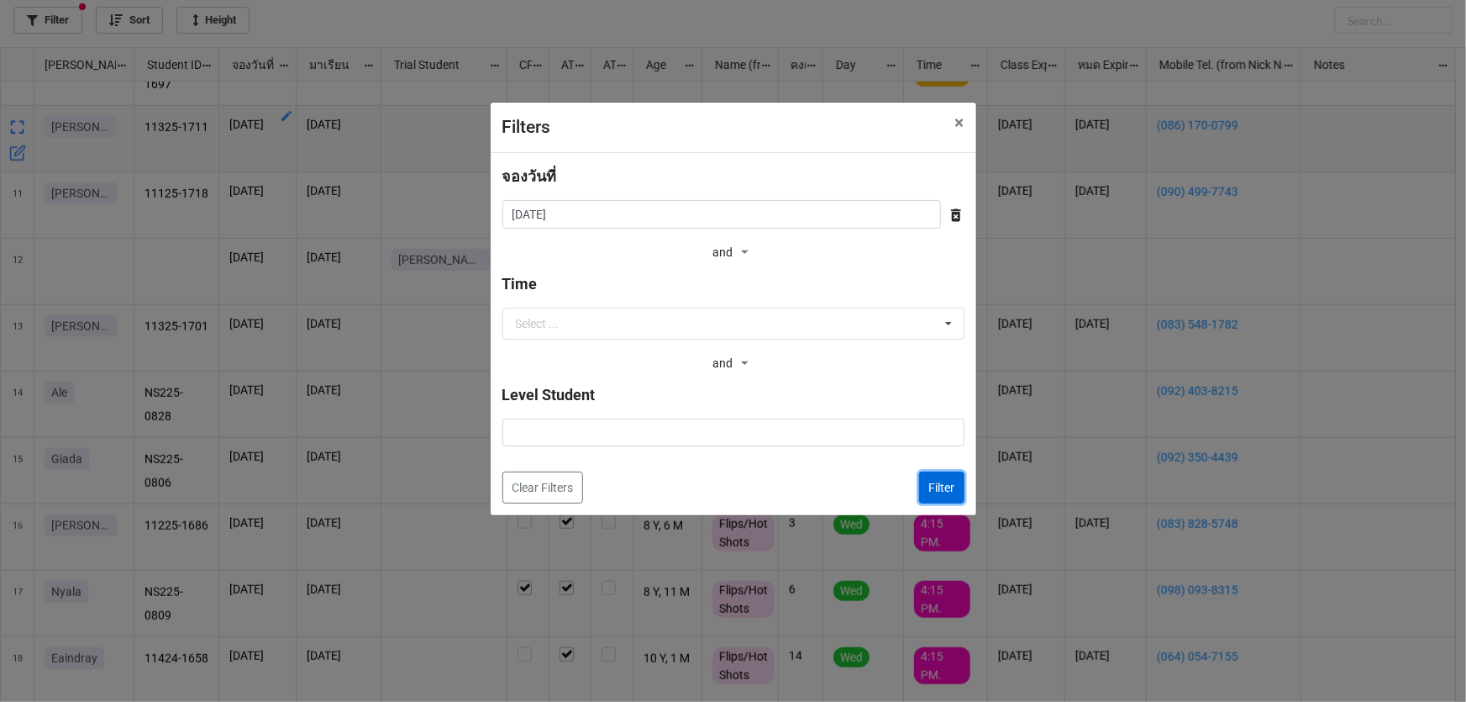
click at [939, 486] on button "Filter" at bounding box center [941, 487] width 45 height 32
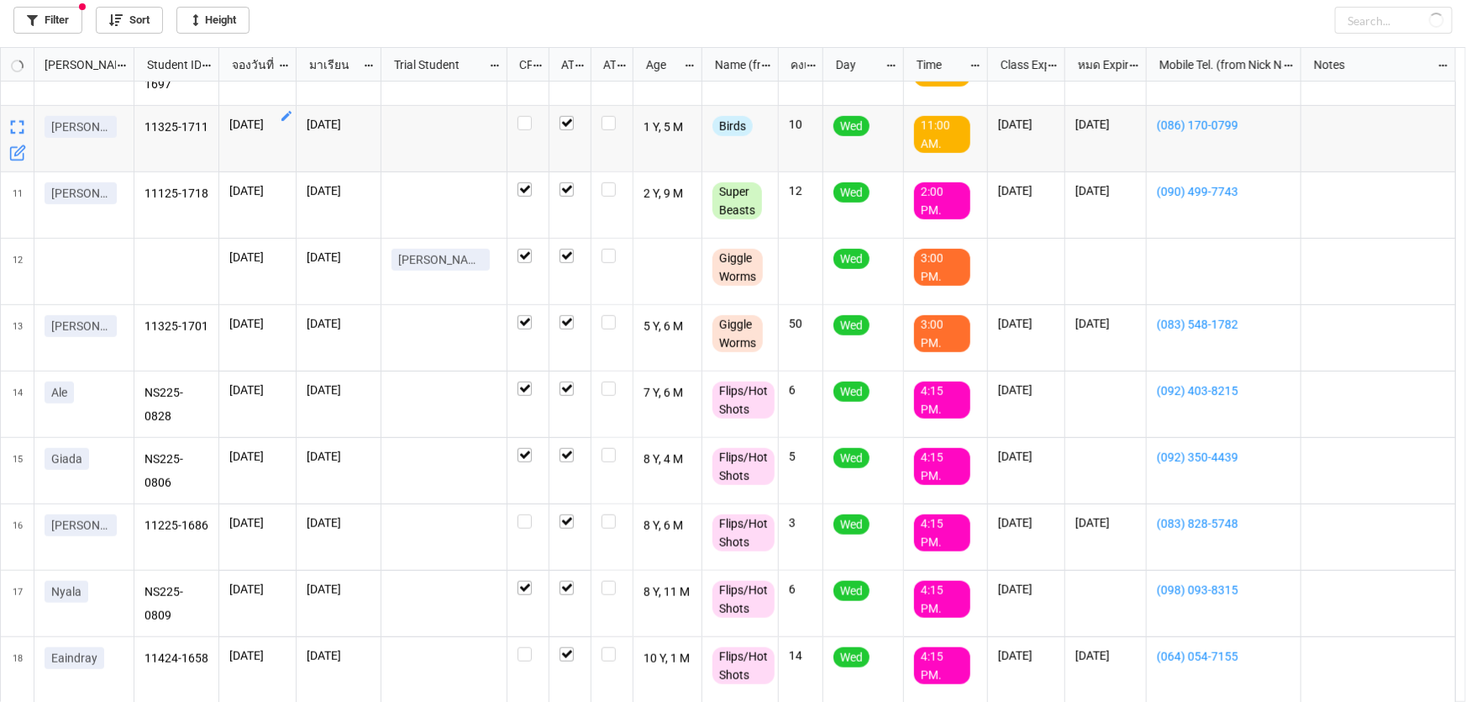
checkbox input "false"
checkbox input "true"
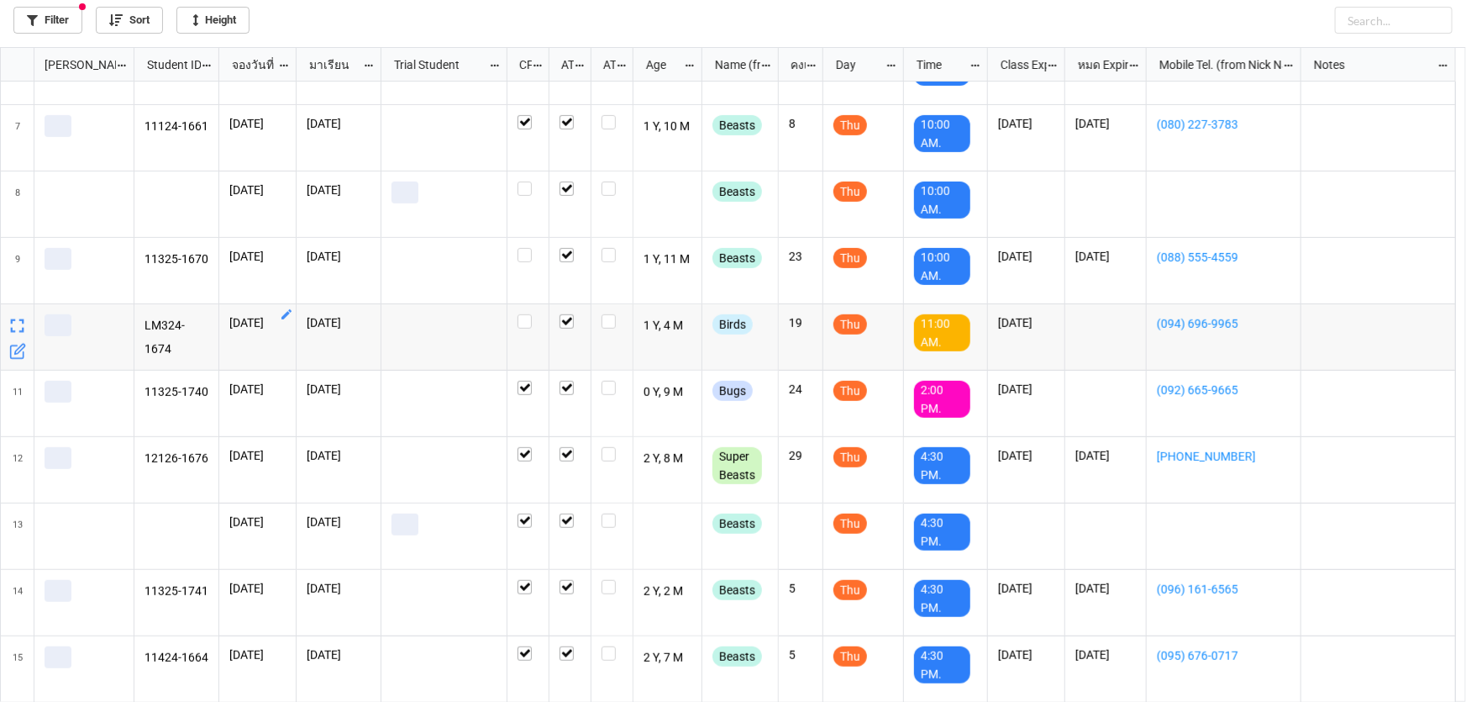
scroll to position [375, 0]
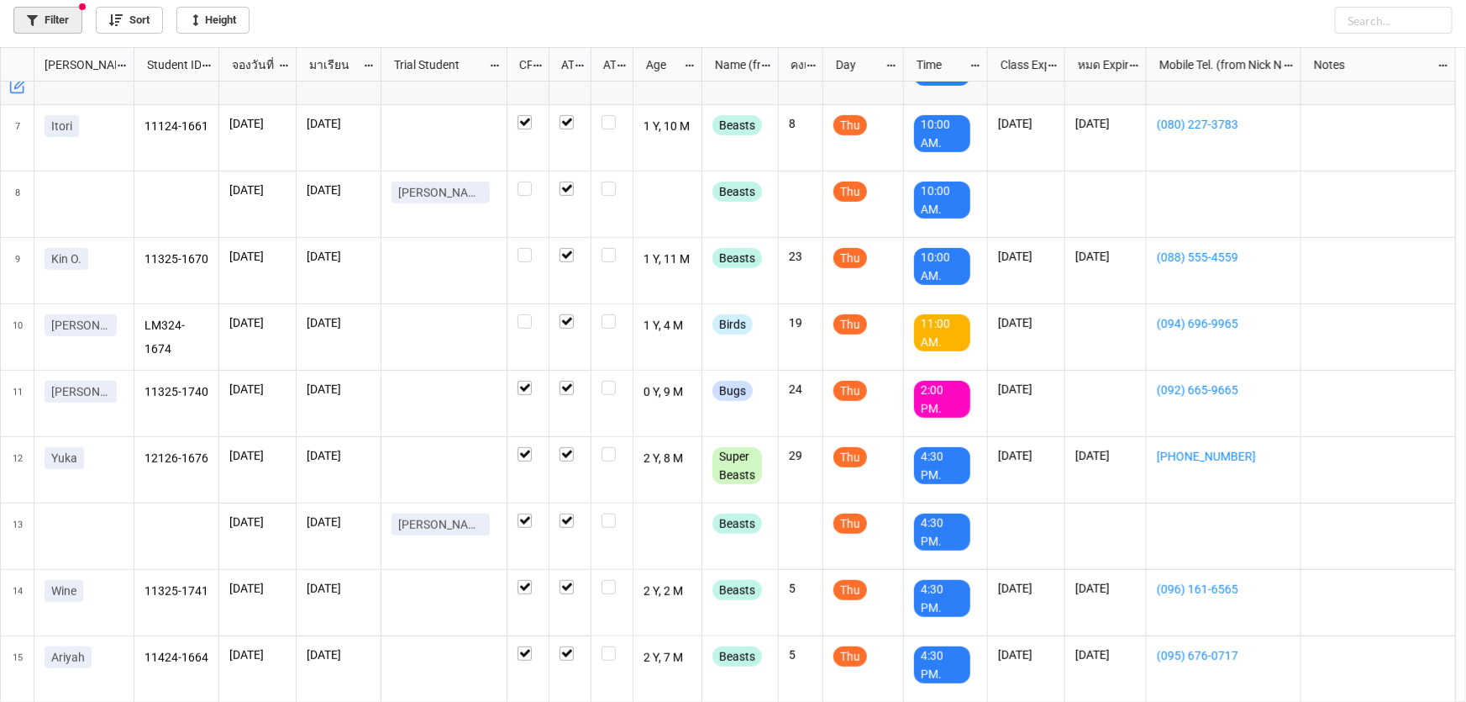
click at [45, 13] on link "Filter" at bounding box center [47, 20] width 69 height 27
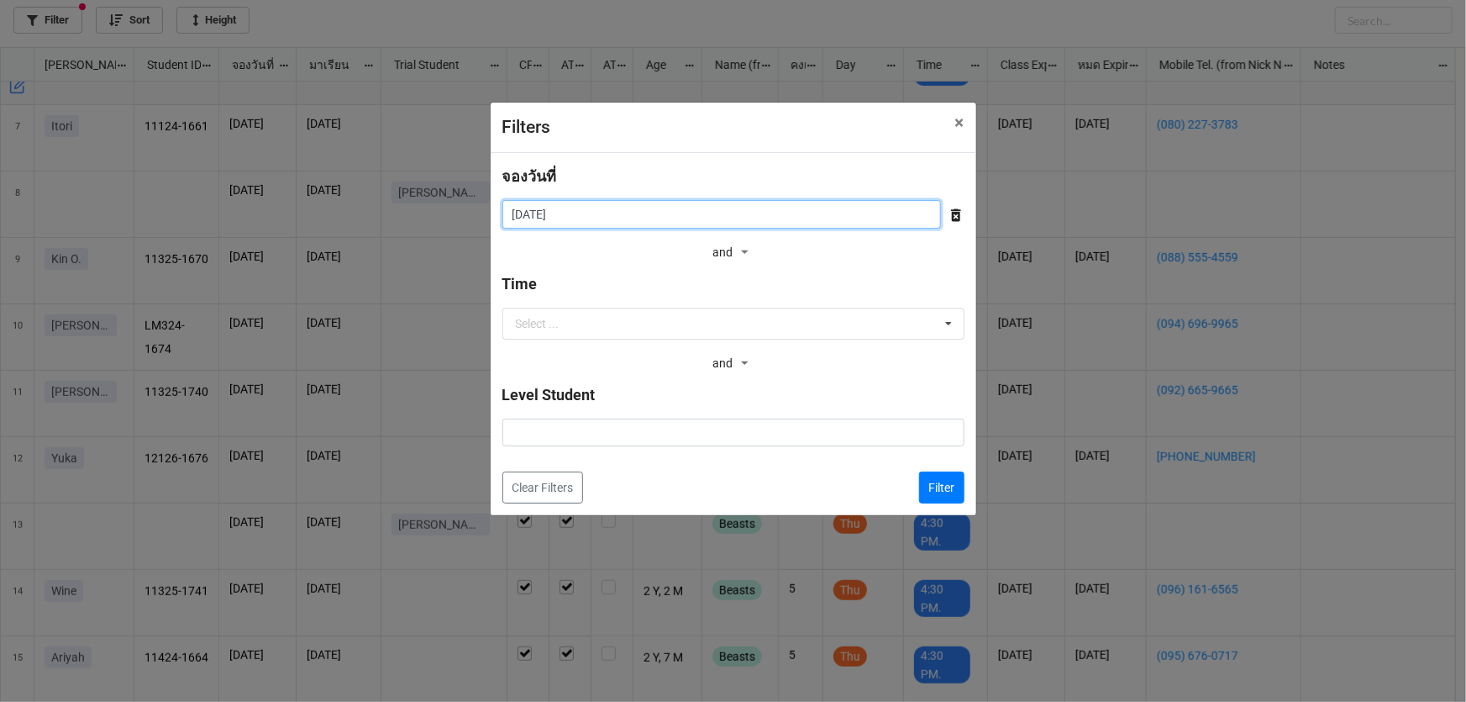
click at [575, 205] on input "[DATE]" at bounding box center [721, 214] width 439 height 29
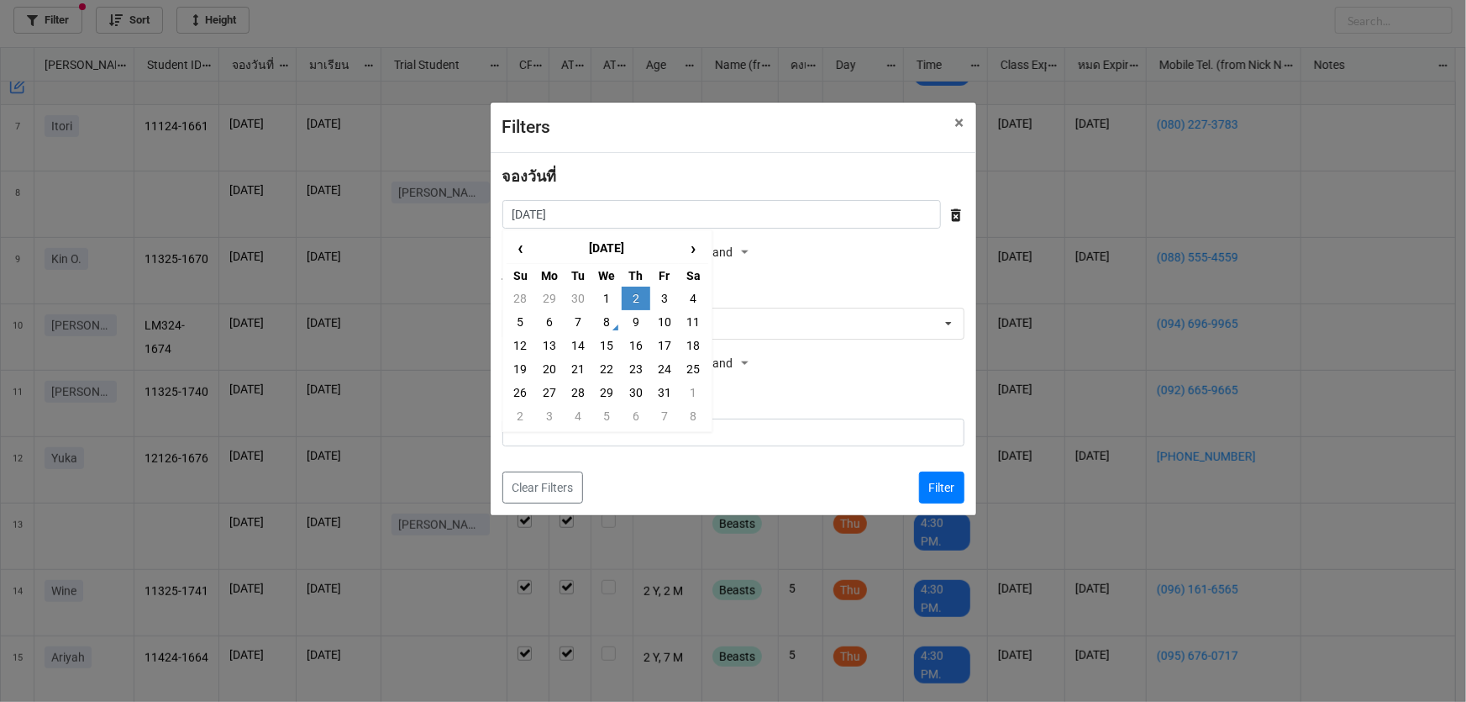
drag, startPoint x: 657, startPoint y: 290, endPoint x: 857, endPoint y: 387, distance: 222.4
click at [658, 290] on td "3" at bounding box center [664, 298] width 29 height 24
type input "[DATE]"
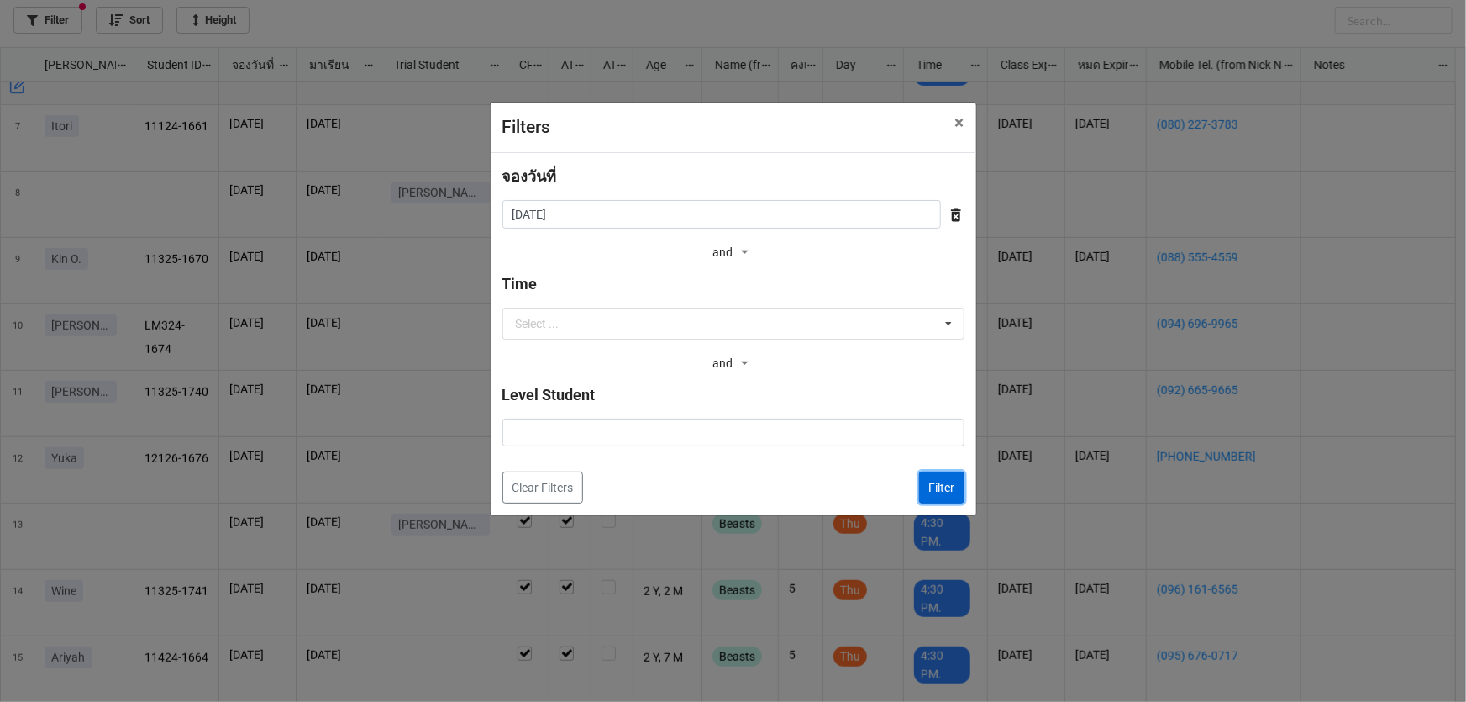
click at [947, 486] on button "Filter" at bounding box center [941, 487] width 45 height 32
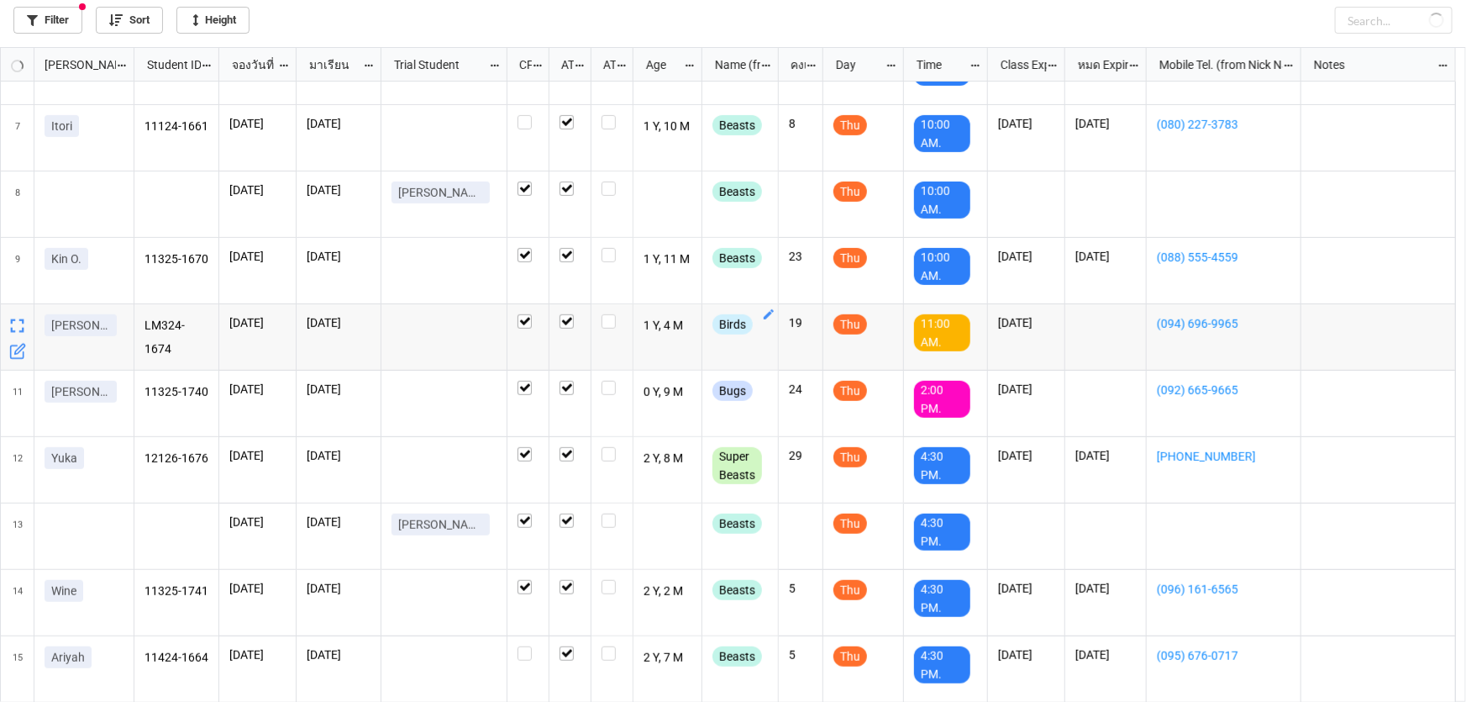
checkbox input "true"
checkbox input "false"
checkbox input "true"
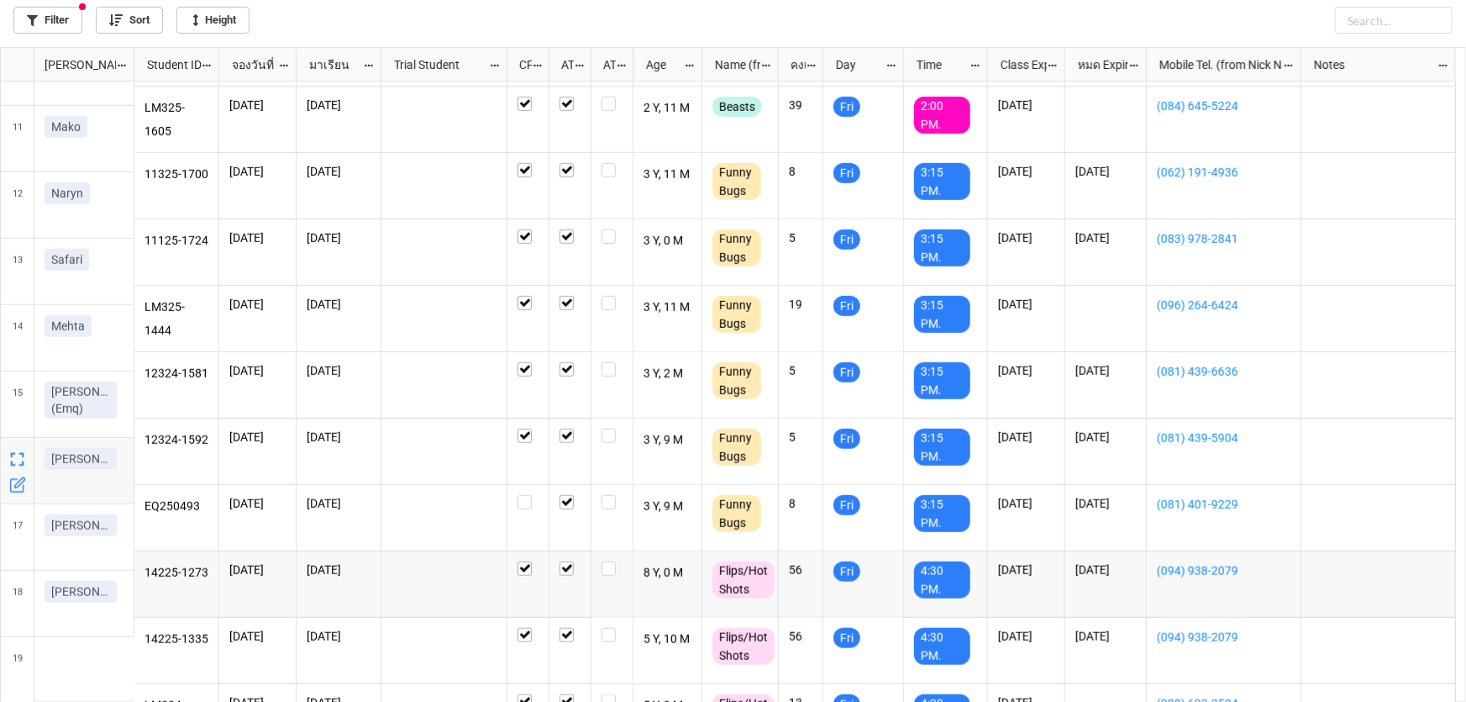
scroll to position [639, 0]
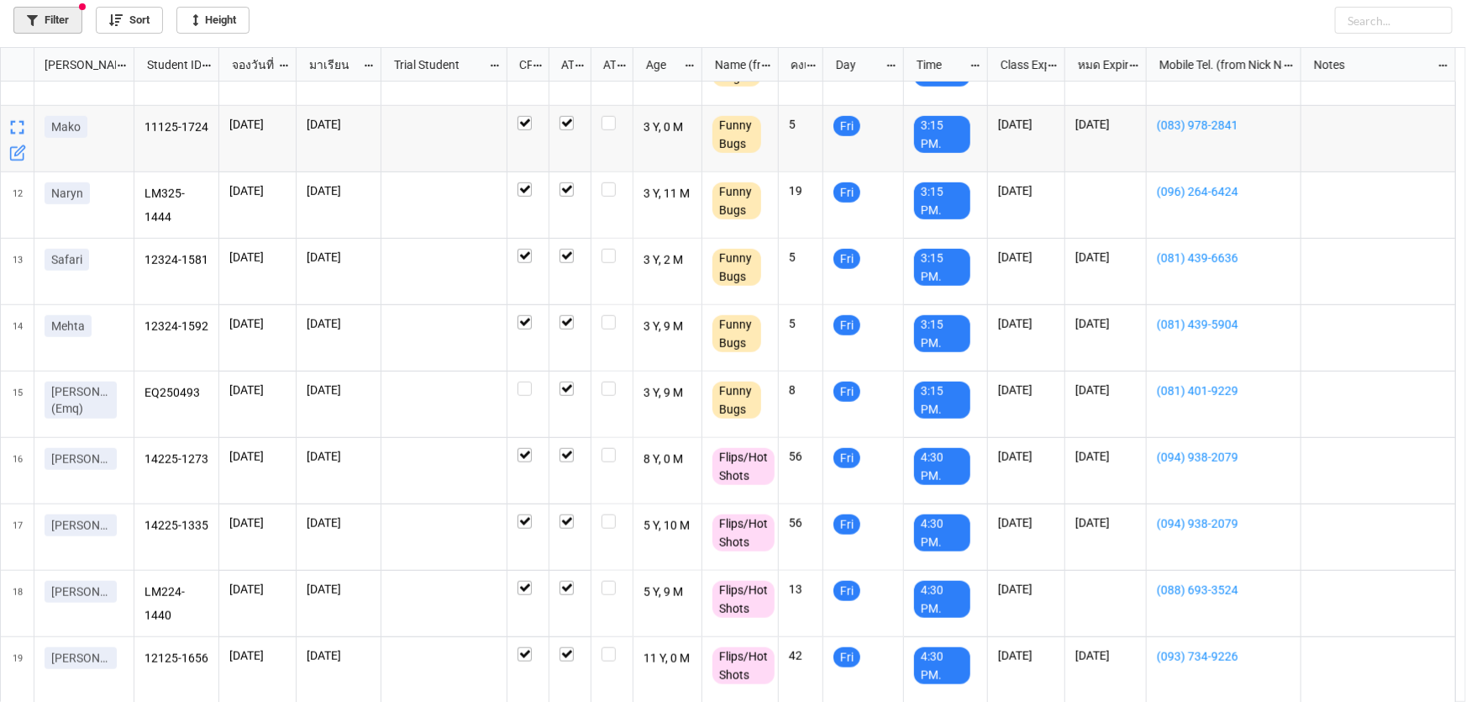
click at [39, 24] on link "Filter" at bounding box center [47, 20] width 69 height 27
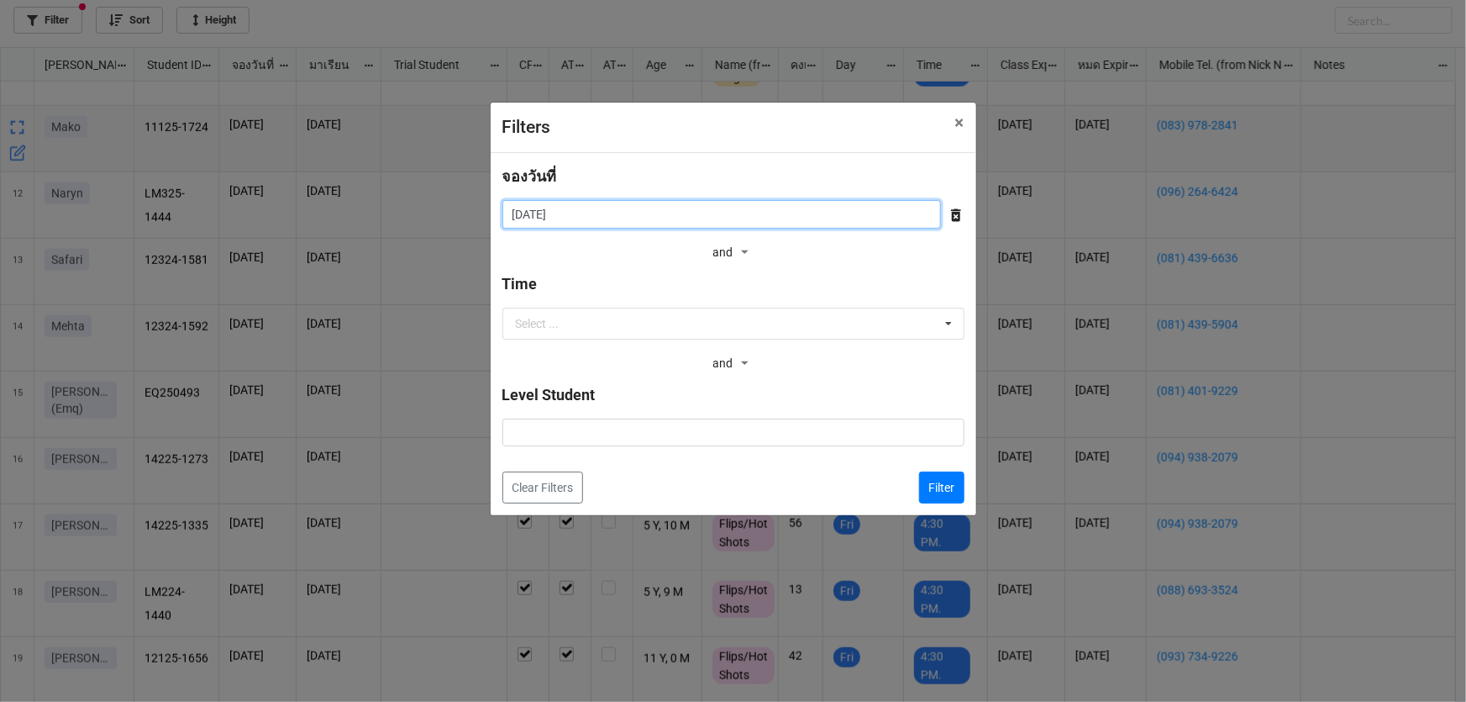
click at [528, 213] on input "[DATE]" at bounding box center [721, 214] width 439 height 29
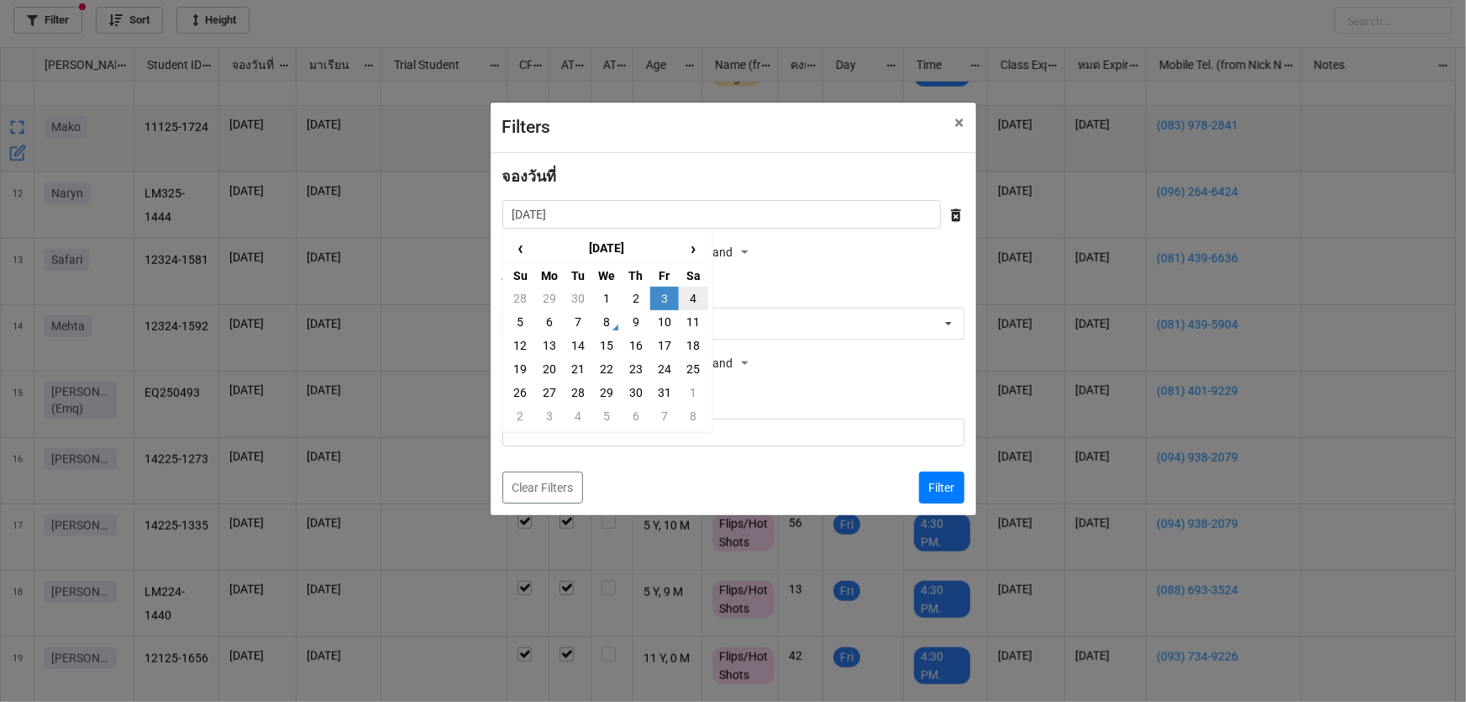
click at [695, 301] on td "4" at bounding box center [693, 298] width 29 height 24
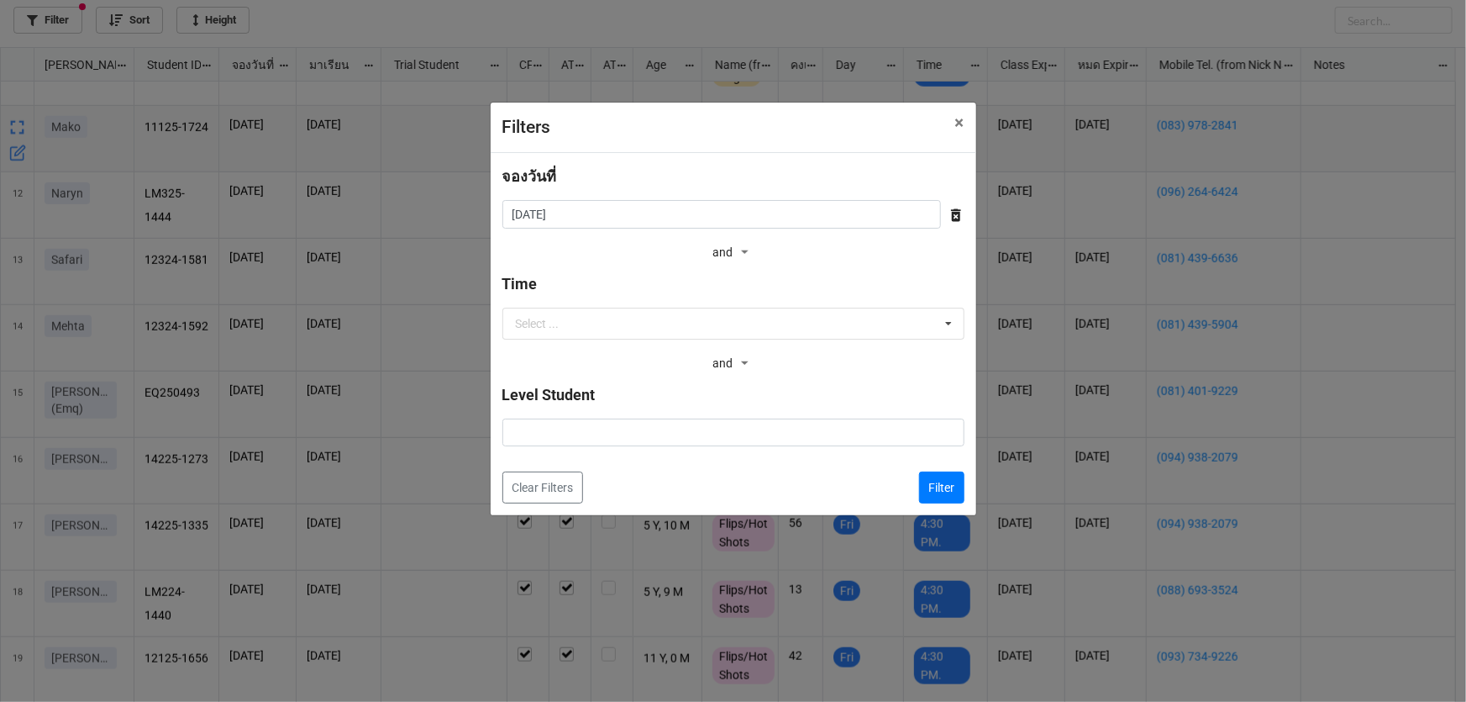
type input "[DATE]"
click at [949, 488] on button "Filter" at bounding box center [941, 487] width 45 height 32
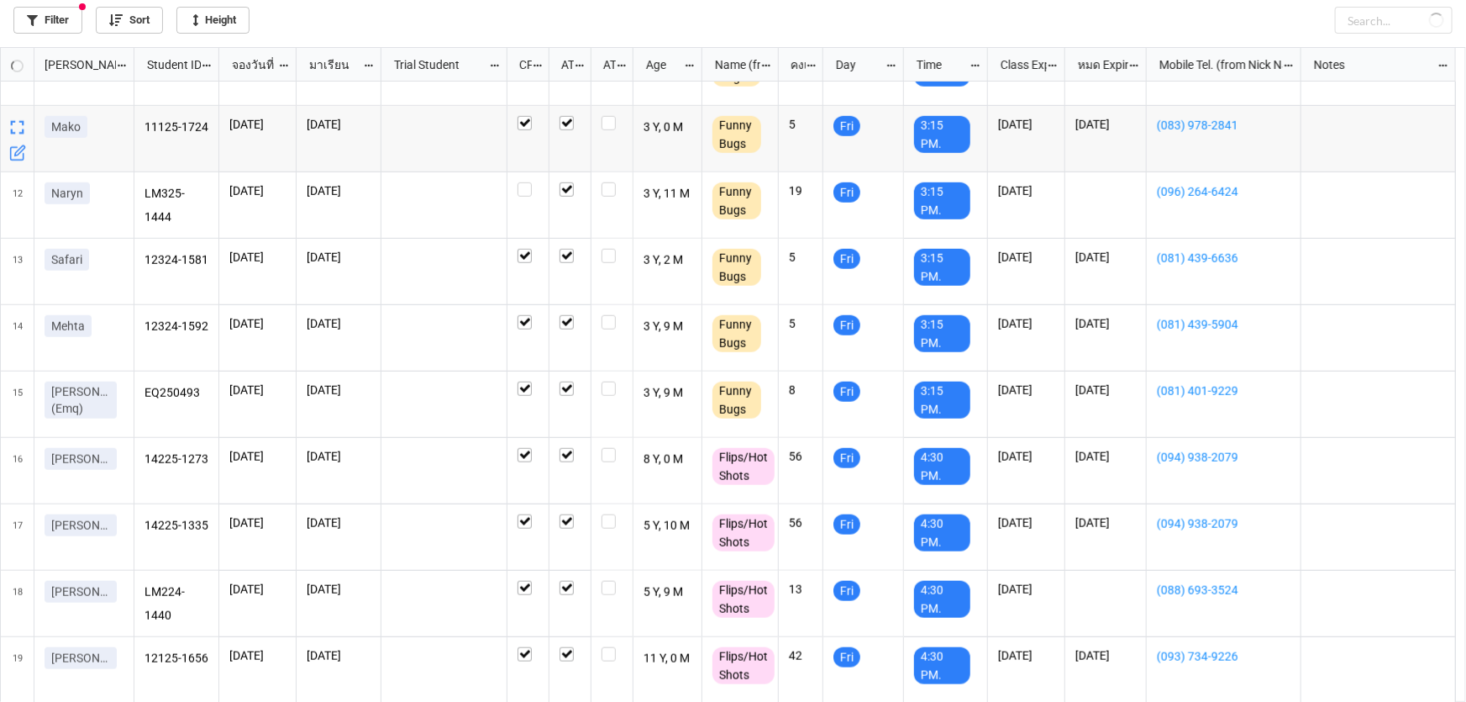
checkbox input "false"
checkbox input "true"
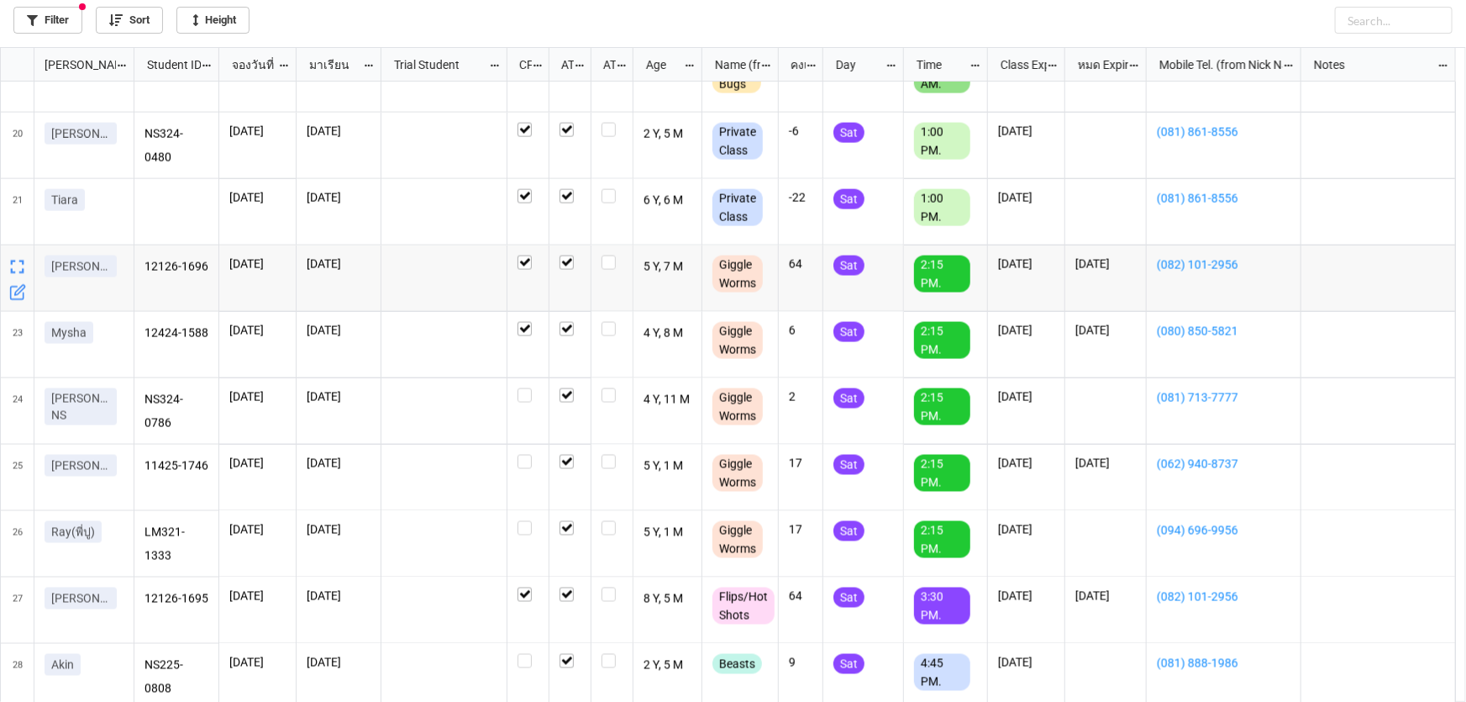
scroll to position [1237, 0]
